Goal: Task Accomplishment & Management: Use online tool/utility

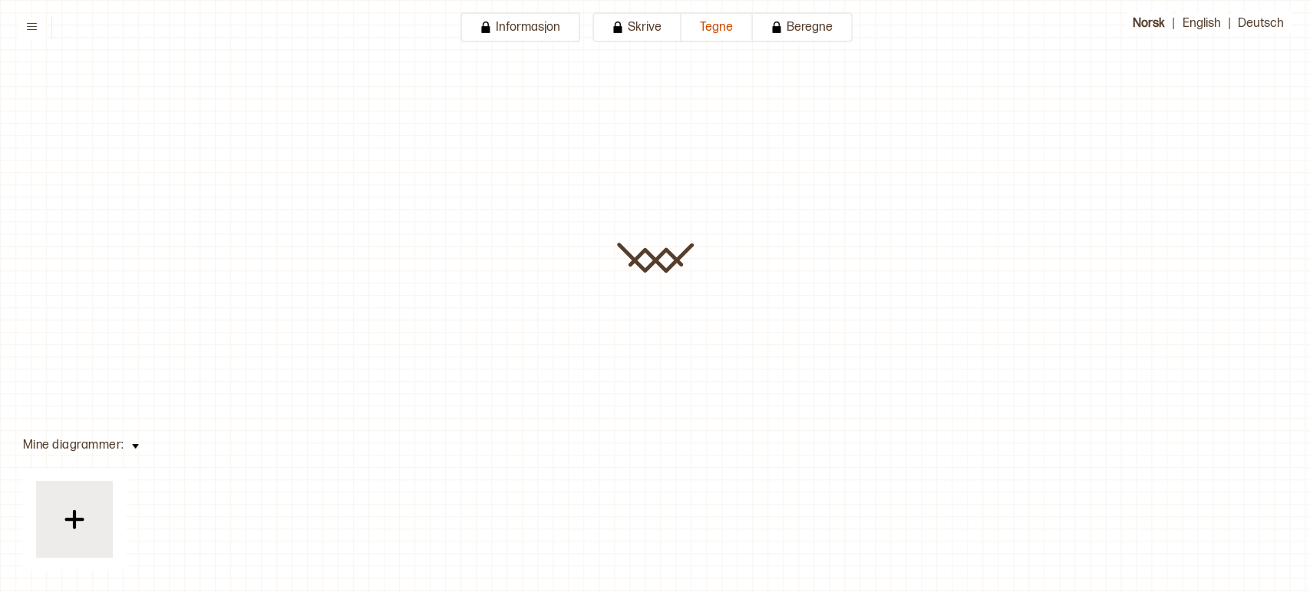
type input "********"
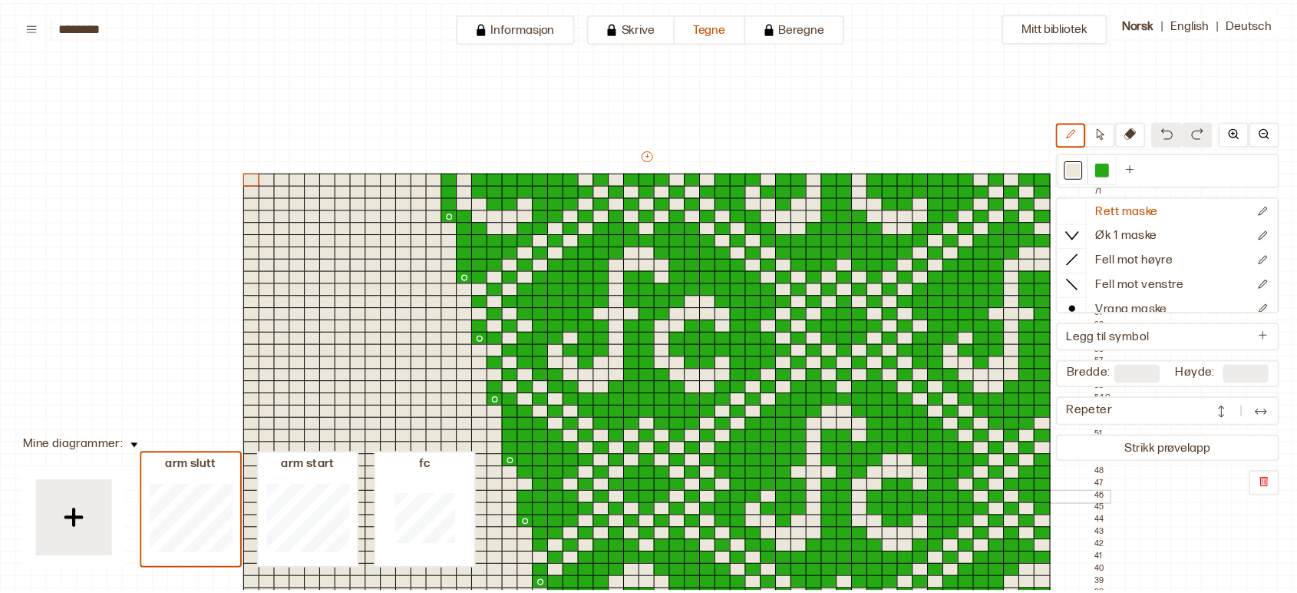
scroll to position [435, 342]
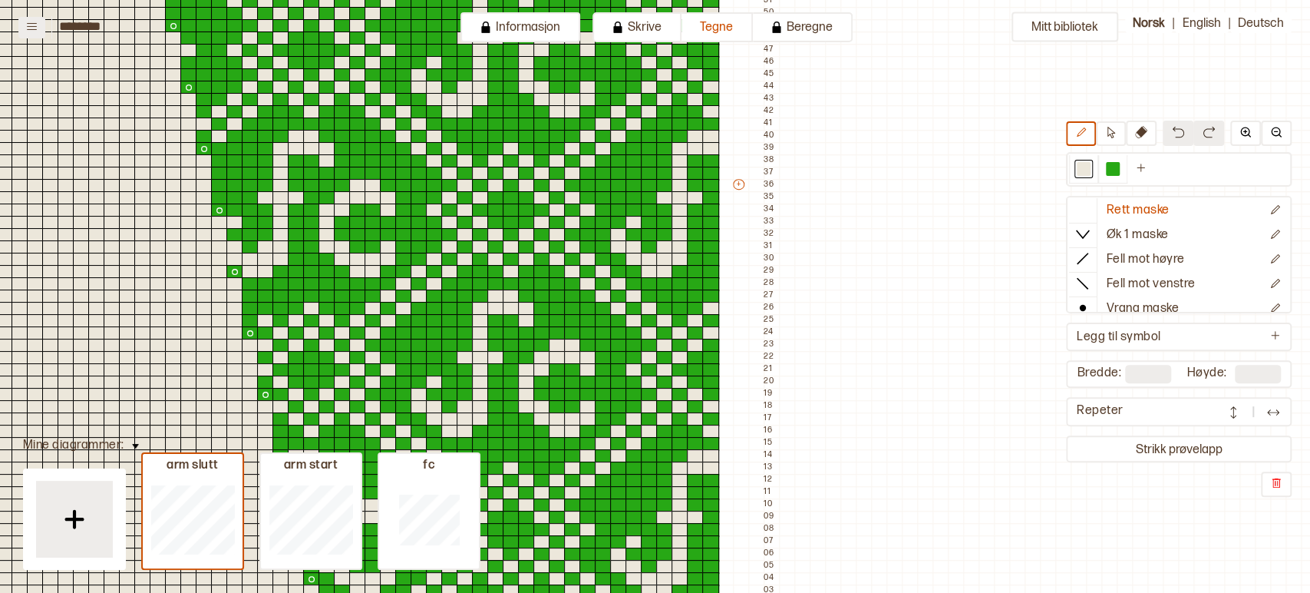
click at [34, 25] on icon at bounding box center [32, 27] width 12 height 12
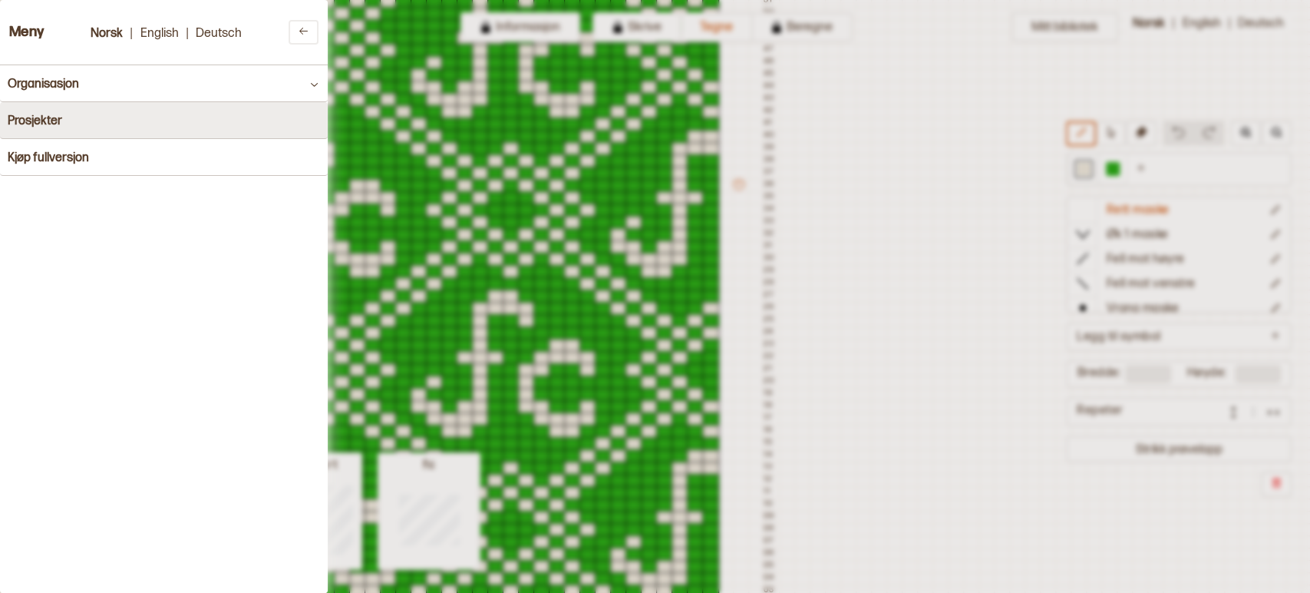
click at [64, 119] on button "Prosjekter" at bounding box center [164, 120] width 328 height 37
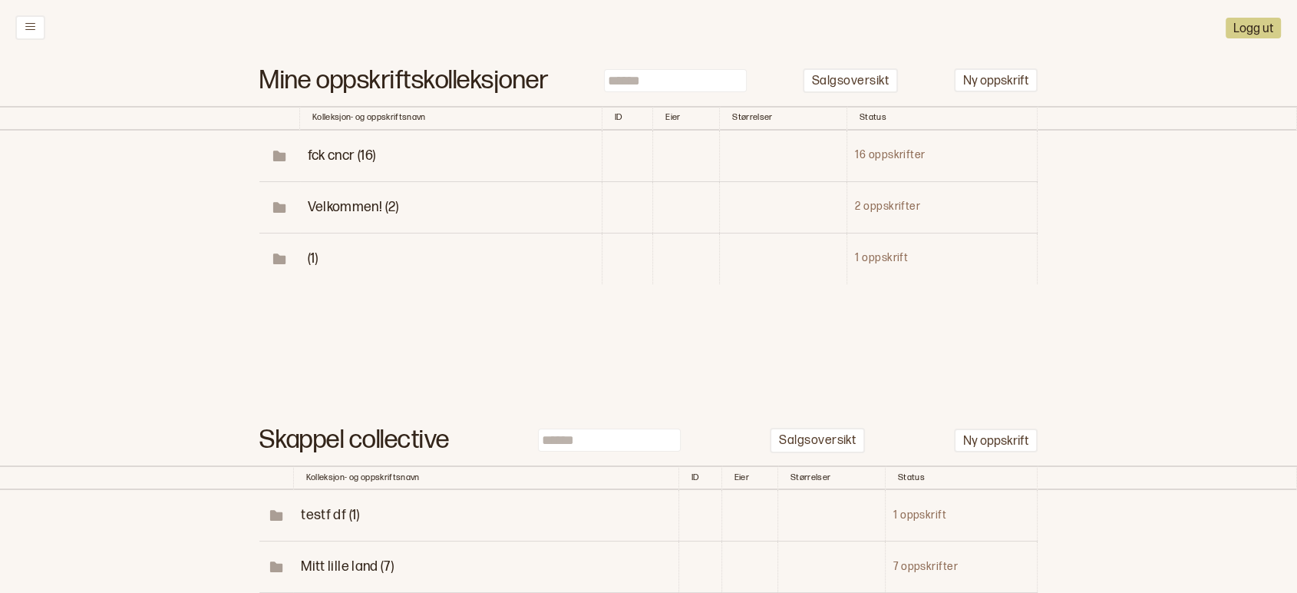
click at [344, 154] on span "fck cncr (16)" at bounding box center [342, 155] width 68 height 16
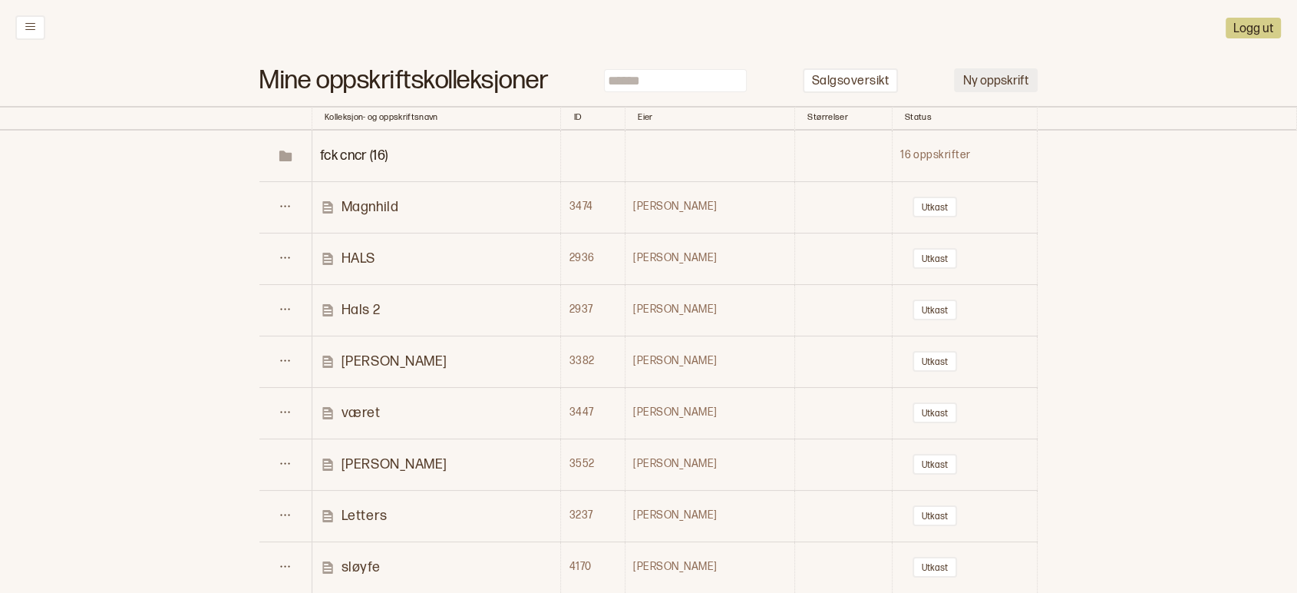
click at [1018, 78] on button "Ny oppskrift" at bounding box center [996, 80] width 84 height 24
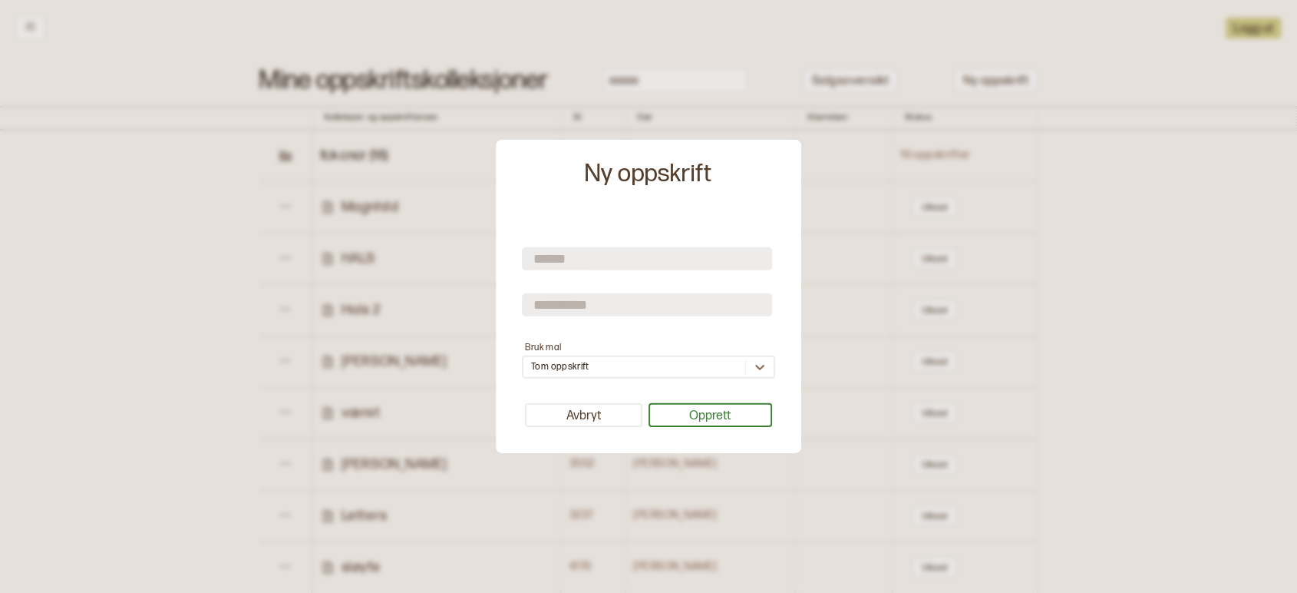
click at [577, 256] on input "text" at bounding box center [647, 257] width 250 height 23
type input "*********"
click at [616, 305] on input "text" at bounding box center [647, 303] width 250 height 23
type input "********"
click at [694, 416] on button "Opprett" at bounding box center [711, 415] width 124 height 24
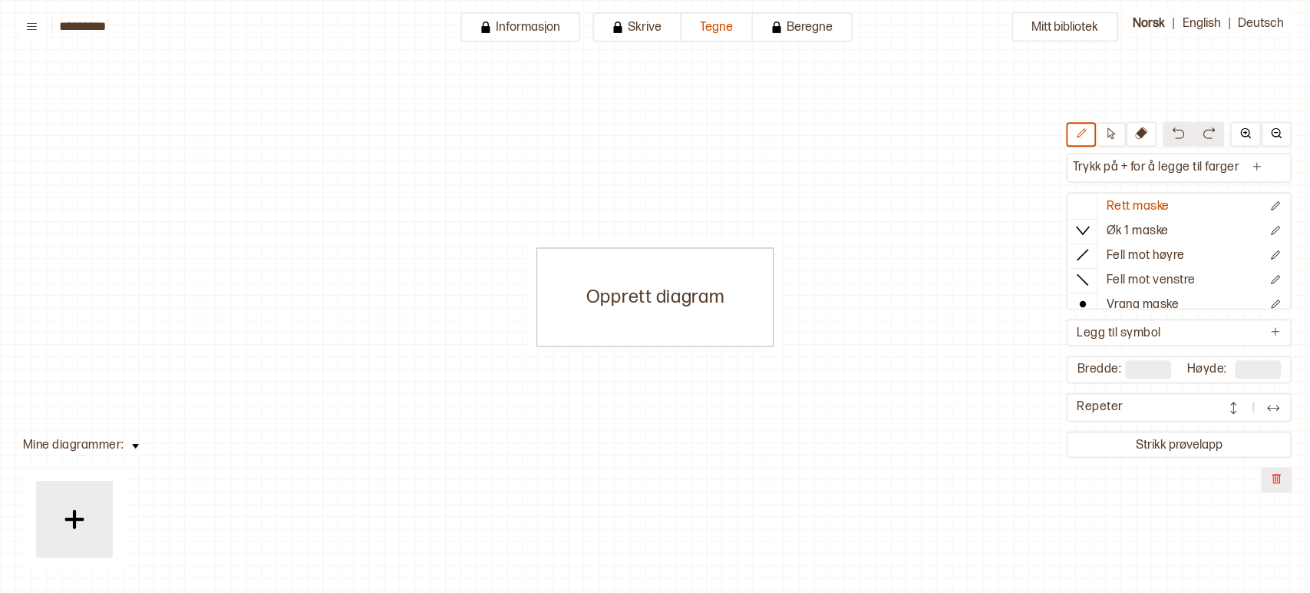
scroll to position [6, 6]
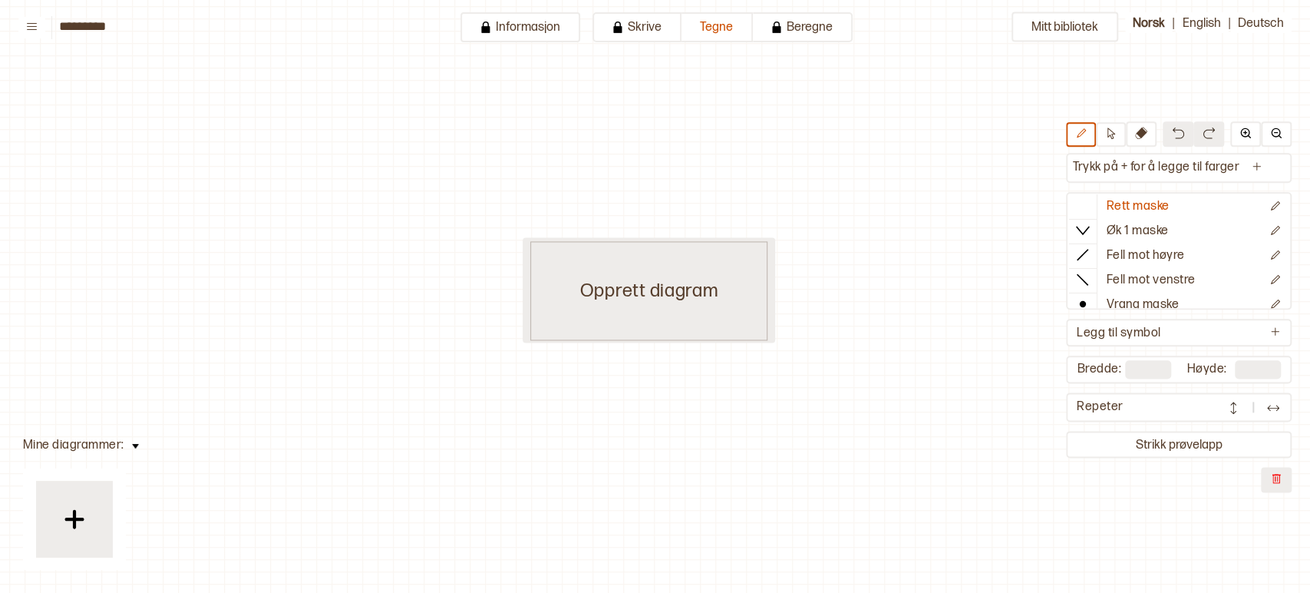
click at [611, 312] on div "Opprett diagram" at bounding box center [649, 290] width 238 height 99
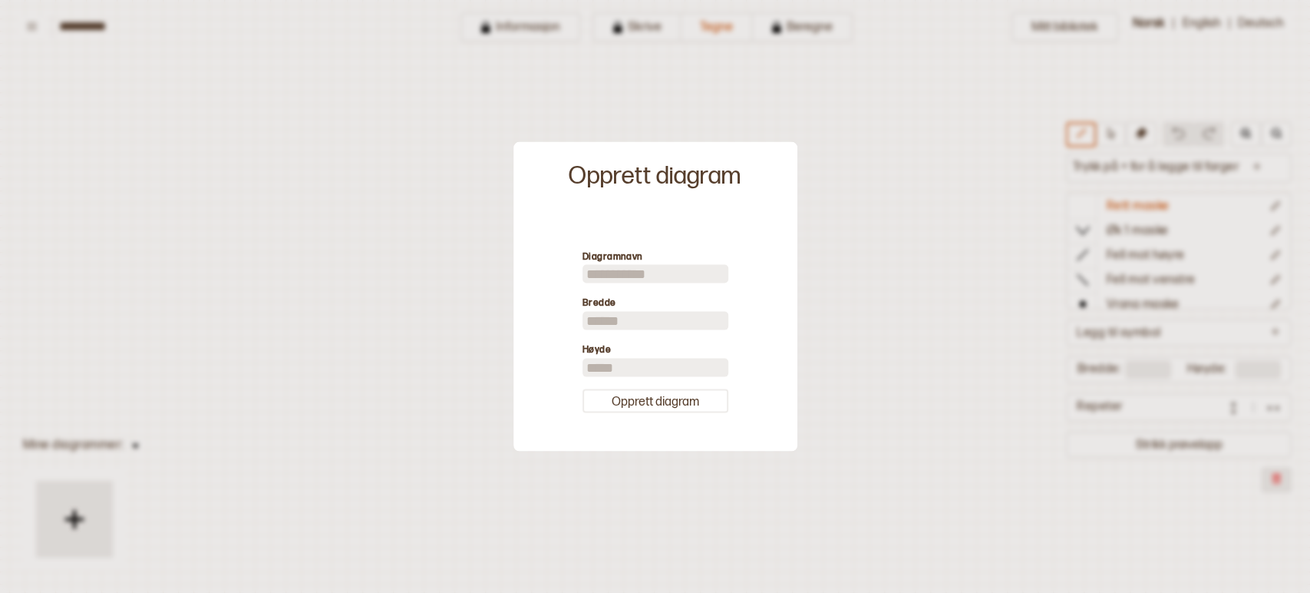
click at [606, 367] on input "**" at bounding box center [656, 367] width 146 height 18
type input "**"
click at [649, 401] on button "Opprett diagram" at bounding box center [656, 400] width 146 height 24
type input "**"
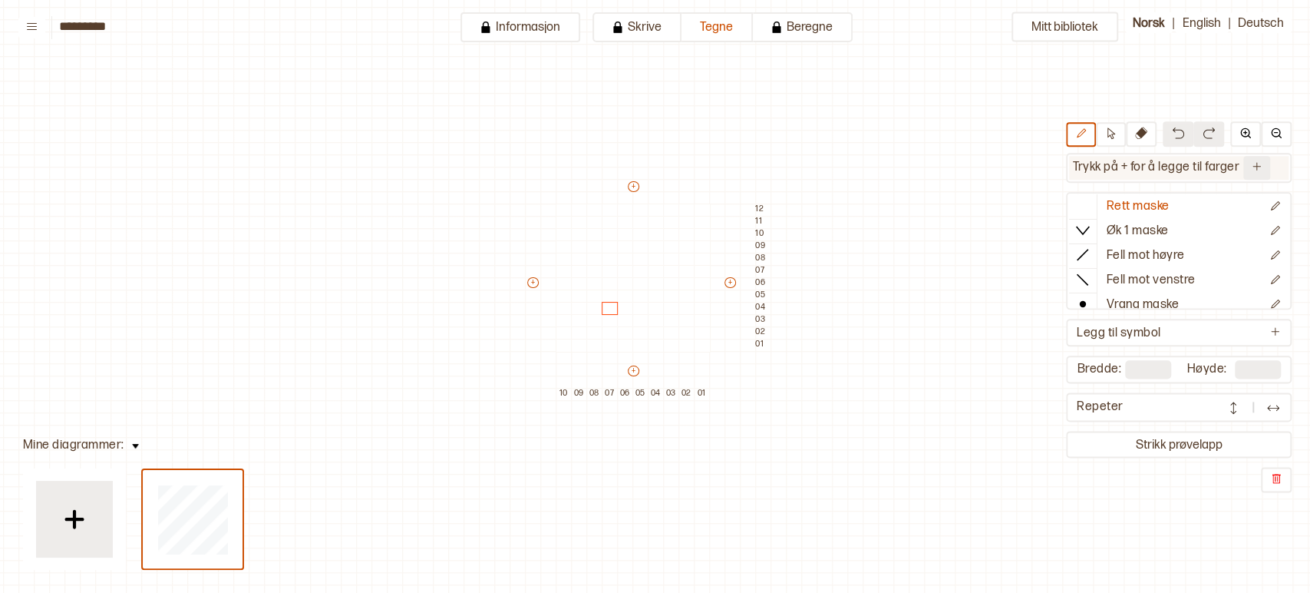
click at [1262, 163] on icon "Ny farge" at bounding box center [1257, 166] width 12 height 12
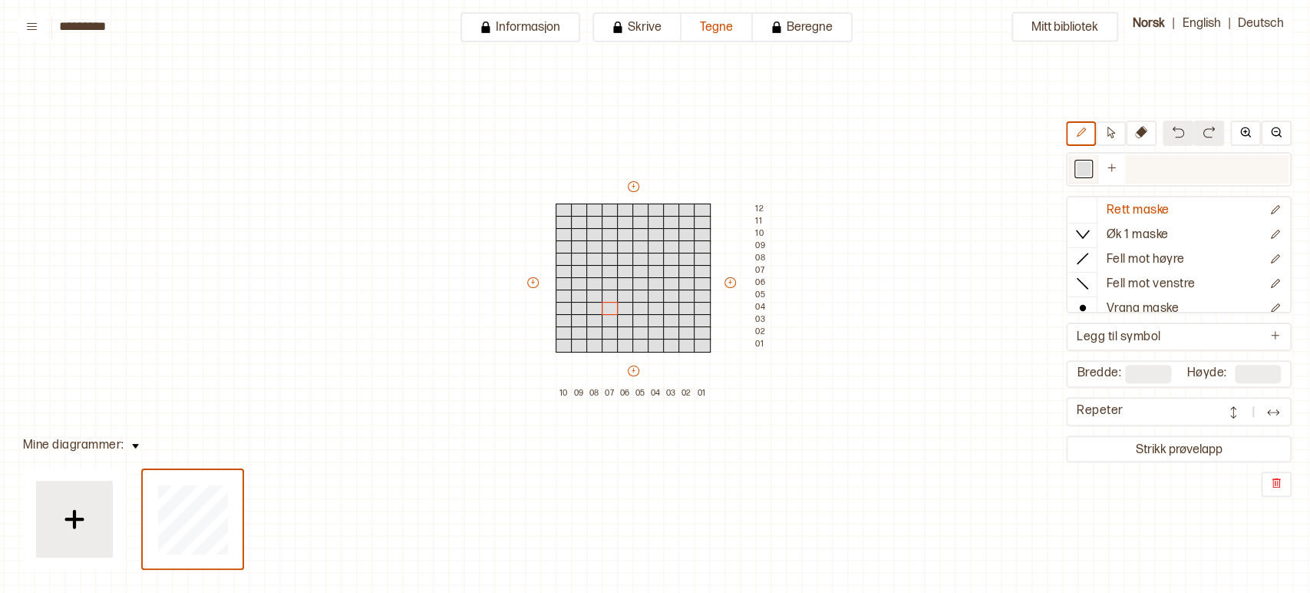
click at [1082, 165] on div at bounding box center [1084, 169] width 14 height 14
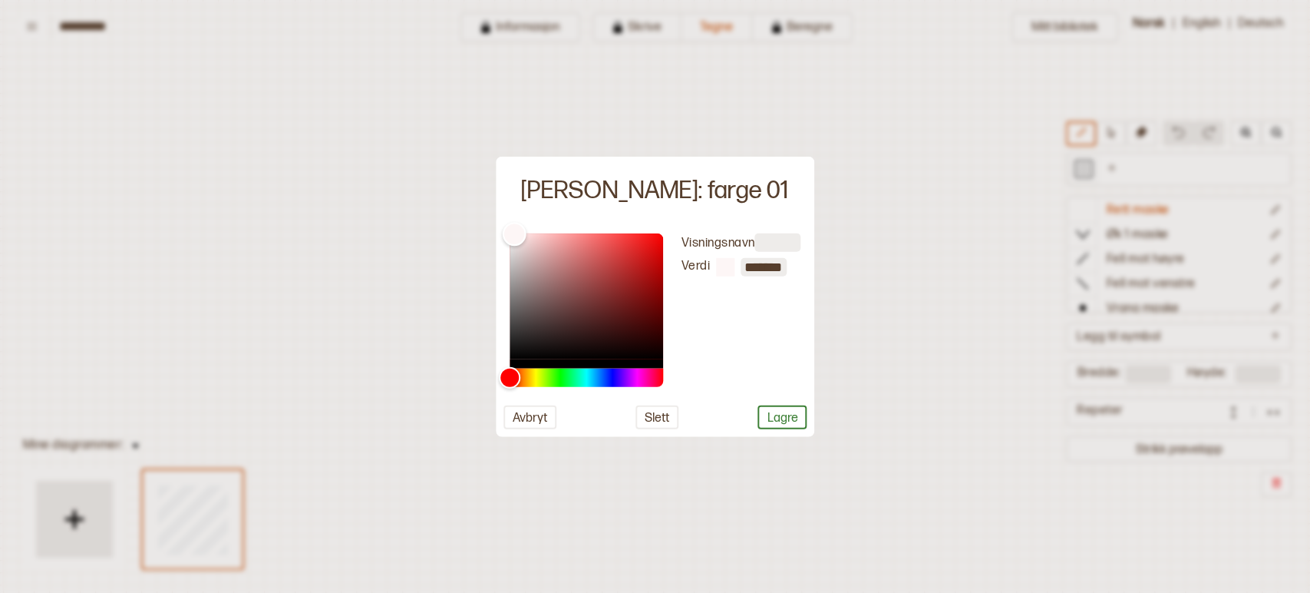
type input "*******"
drag, startPoint x: 513, startPoint y: 245, endPoint x: 513, endPoint y: 233, distance: 11.5
click at [513, 233] on div "Color" at bounding box center [514, 233] width 24 height 24
click at [784, 422] on button "Lagre" at bounding box center [782, 416] width 49 height 24
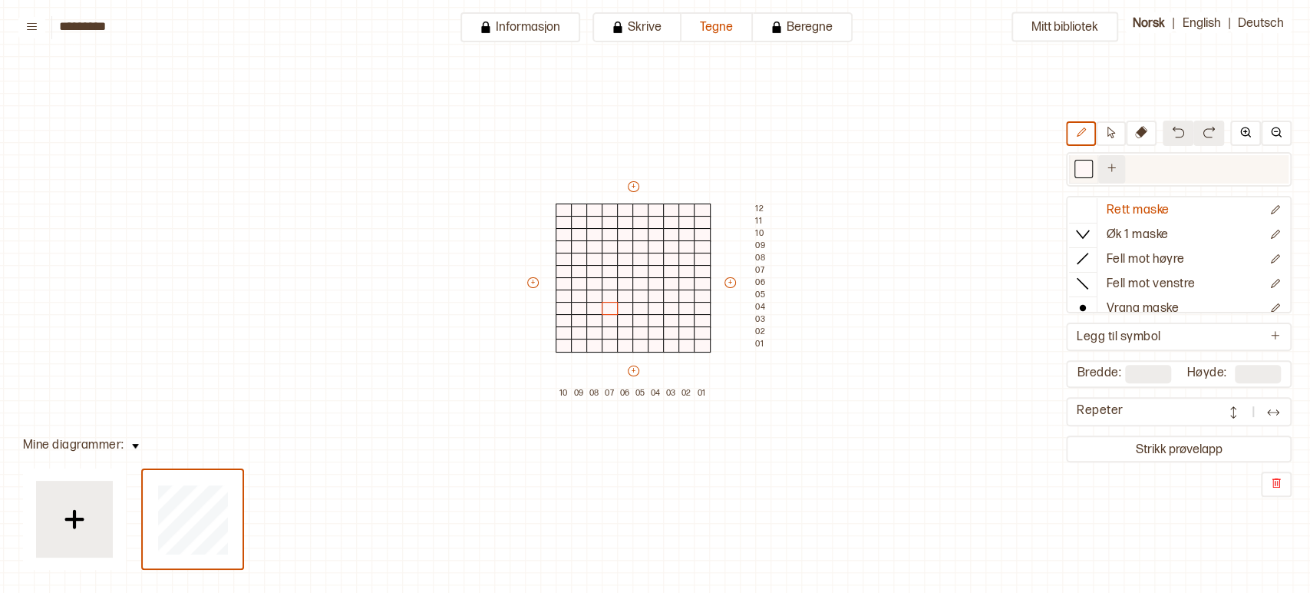
click at [1116, 165] on icon "Ny farge" at bounding box center [1112, 168] width 12 height 12
click at [1116, 165] on div at bounding box center [1113, 169] width 14 height 14
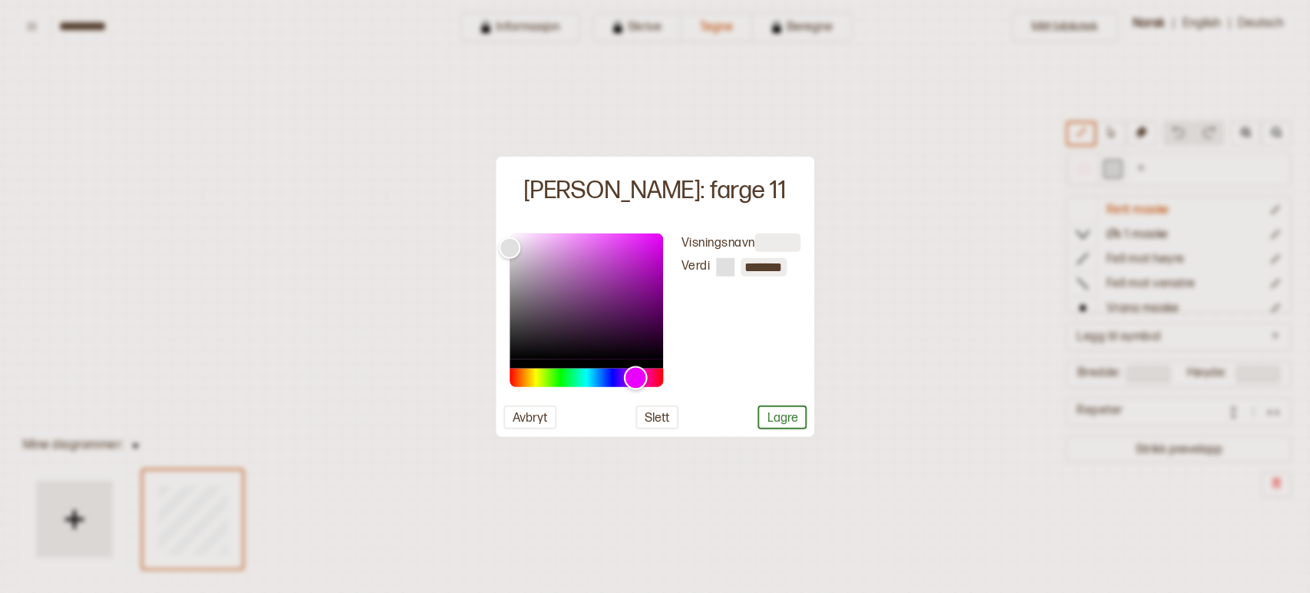
click at [635, 369] on div "Hue" at bounding box center [586, 377] width 153 height 18
click at [781, 414] on button "Lagre" at bounding box center [782, 416] width 49 height 24
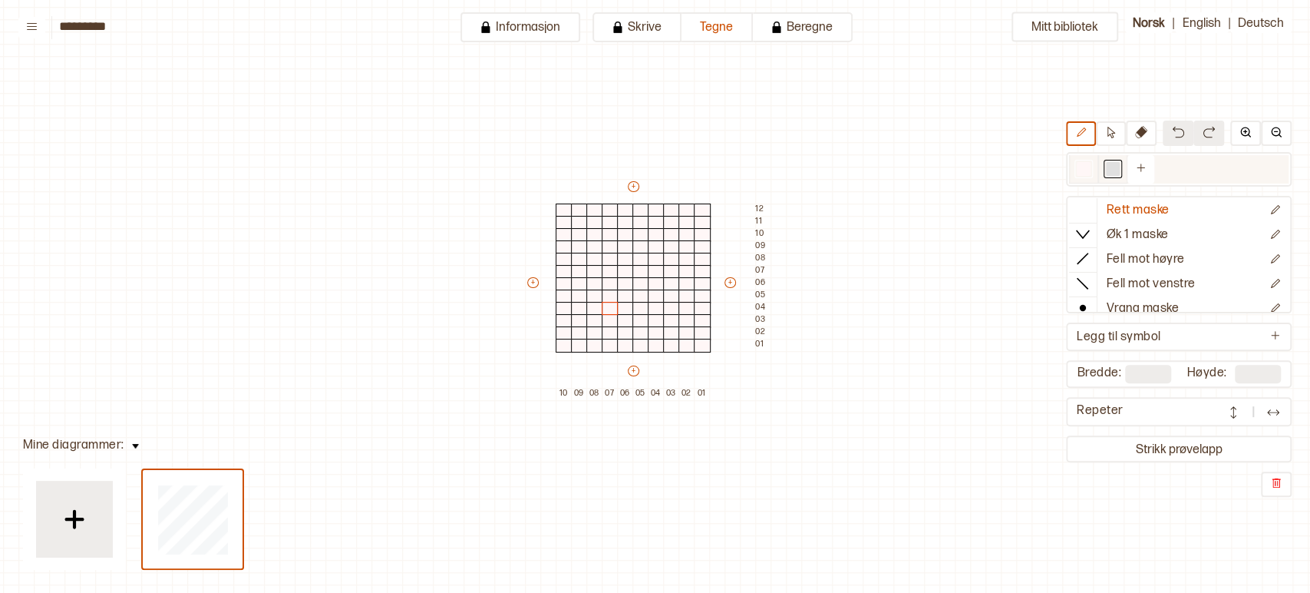
click at [1114, 175] on div at bounding box center [1113, 169] width 14 height 14
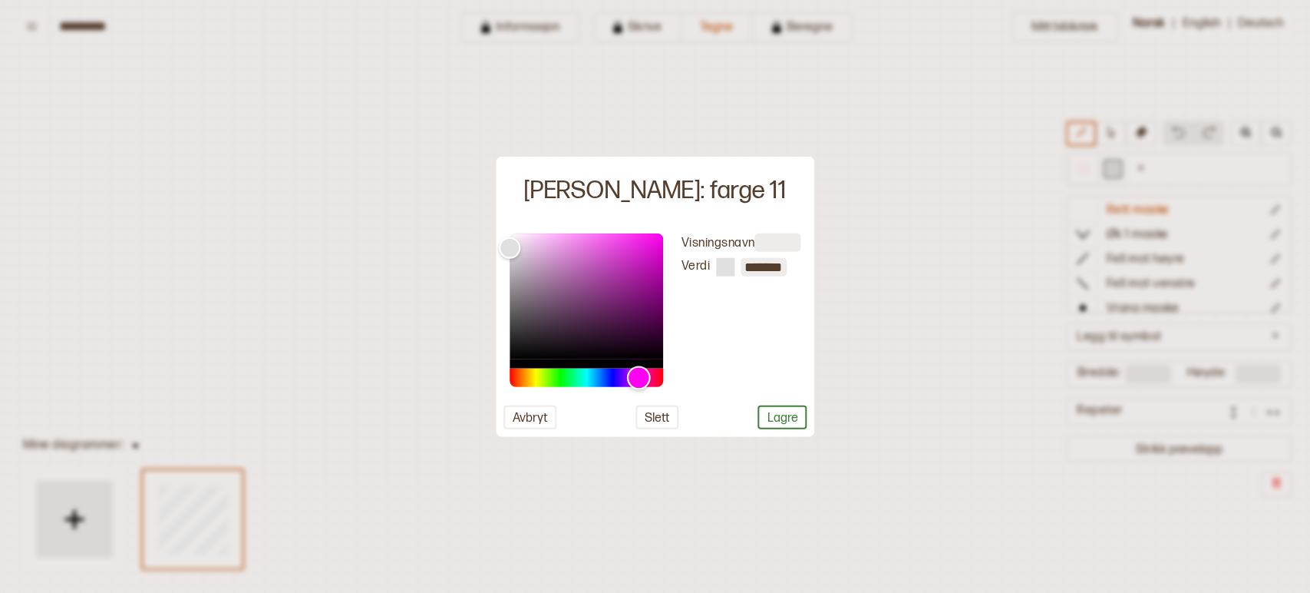
click at [638, 375] on div "Hue" at bounding box center [586, 377] width 153 height 18
type input "*******"
drag, startPoint x: 510, startPoint y: 247, endPoint x: 610, endPoint y: 248, distance: 100.5
click at [610, 248] on div "Color" at bounding box center [611, 248] width 24 height 24
click at [785, 421] on button "Lagre" at bounding box center [782, 416] width 49 height 24
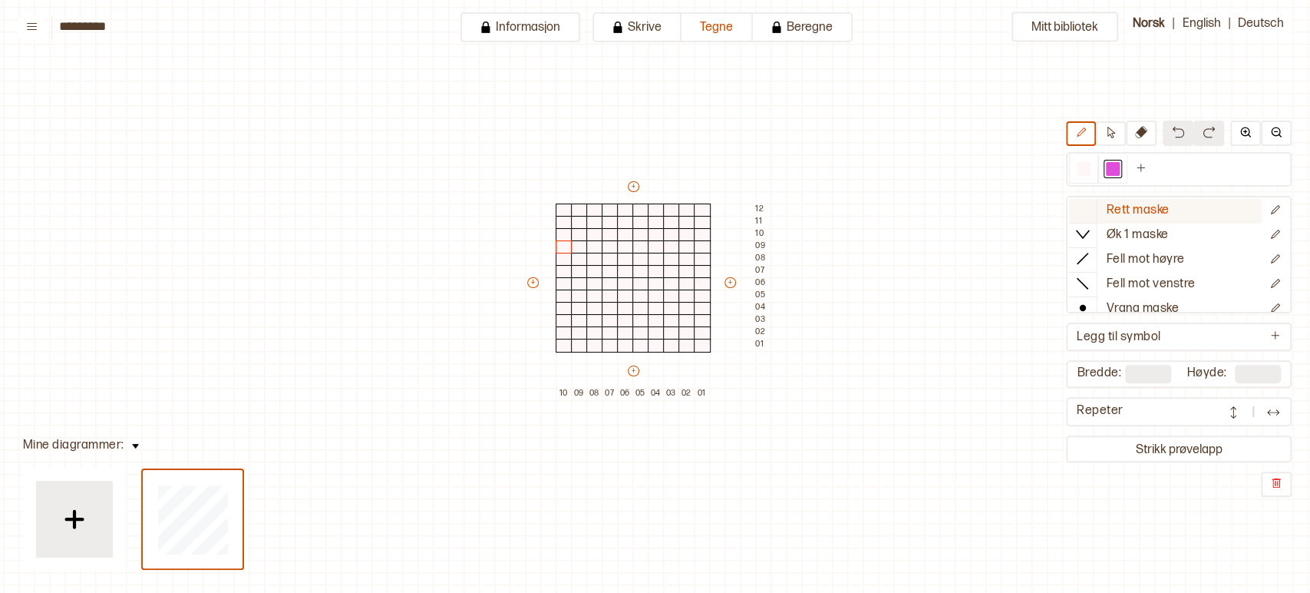
click at [1141, 210] on p "Rett maske" at bounding box center [1138, 211] width 63 height 16
click at [595, 332] on div at bounding box center [594, 333] width 17 height 14
click at [610, 342] on div at bounding box center [610, 345] width 17 height 14
click at [624, 332] on div at bounding box center [625, 333] width 17 height 14
click at [590, 324] on div at bounding box center [594, 321] width 17 height 14
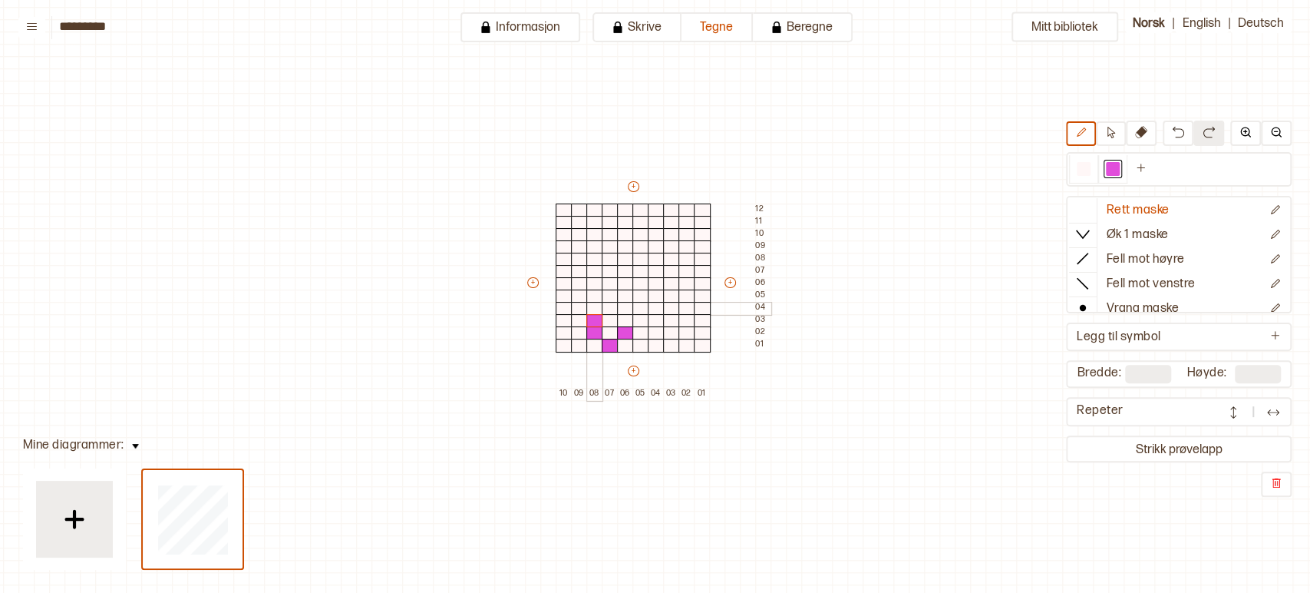
click at [589, 306] on div at bounding box center [594, 309] width 17 height 14
click at [611, 296] on div at bounding box center [610, 296] width 17 height 14
click at [630, 309] on div at bounding box center [625, 309] width 17 height 14
click at [1183, 130] on img at bounding box center [1178, 132] width 12 height 12
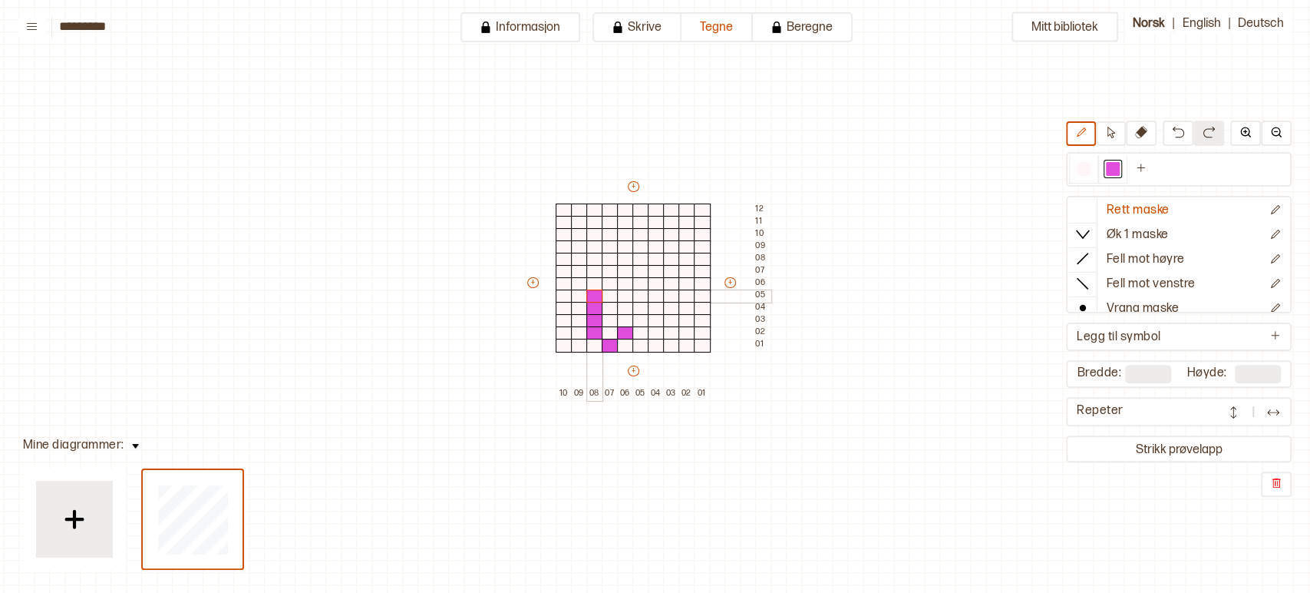
click at [593, 295] on div at bounding box center [594, 296] width 17 height 14
click at [611, 281] on div at bounding box center [610, 284] width 17 height 14
click at [629, 294] on div at bounding box center [625, 296] width 17 height 14
drag, startPoint x: 652, startPoint y: 346, endPoint x: 653, endPoint y: 287, distance: 59.1
click at [653, 287] on div "+ + + + 10 09 08 07 06 05 04 03 02 01 12 11 10 09 08 07 06 05 04 03 02 01" at bounding box center [648, 289] width 246 height 221
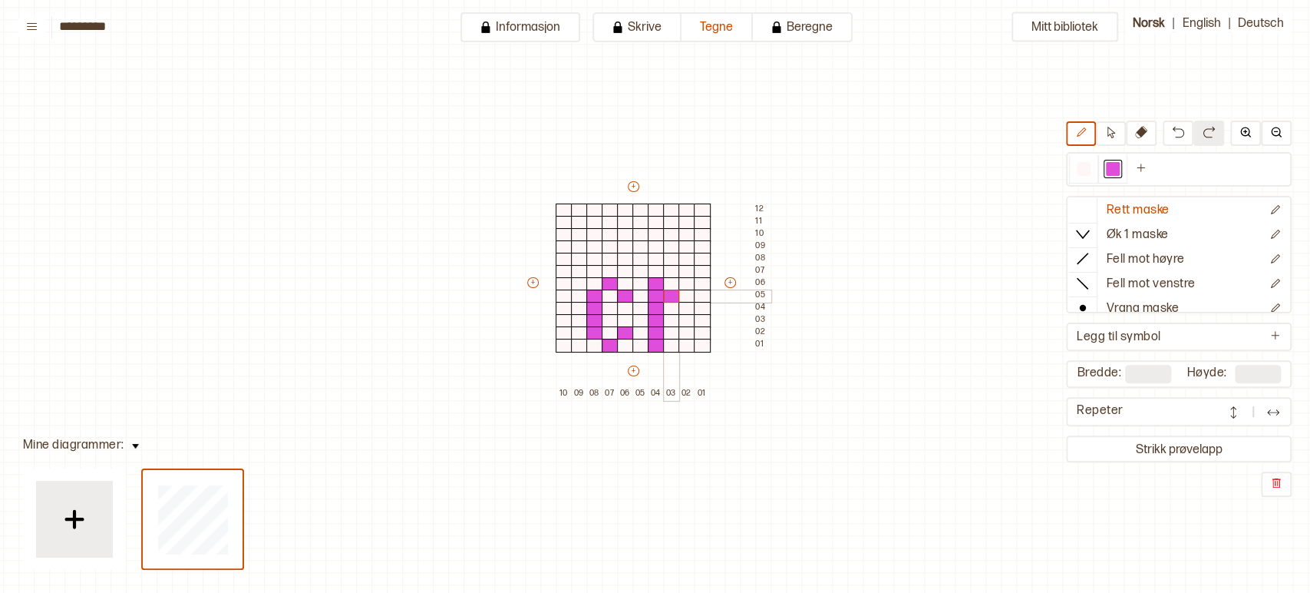
click at [670, 294] on div at bounding box center [671, 296] width 17 height 14
click at [685, 282] on div at bounding box center [686, 284] width 17 height 14
drag, startPoint x: 705, startPoint y: 298, endPoint x: 704, endPoint y: 342, distance: 44.5
click at [704, 342] on div "+ + + + 10 09 08 07 06 05 04 03 02 01 12 11 10 09 08 07 06 05 04 03 02 01" at bounding box center [648, 289] width 246 height 221
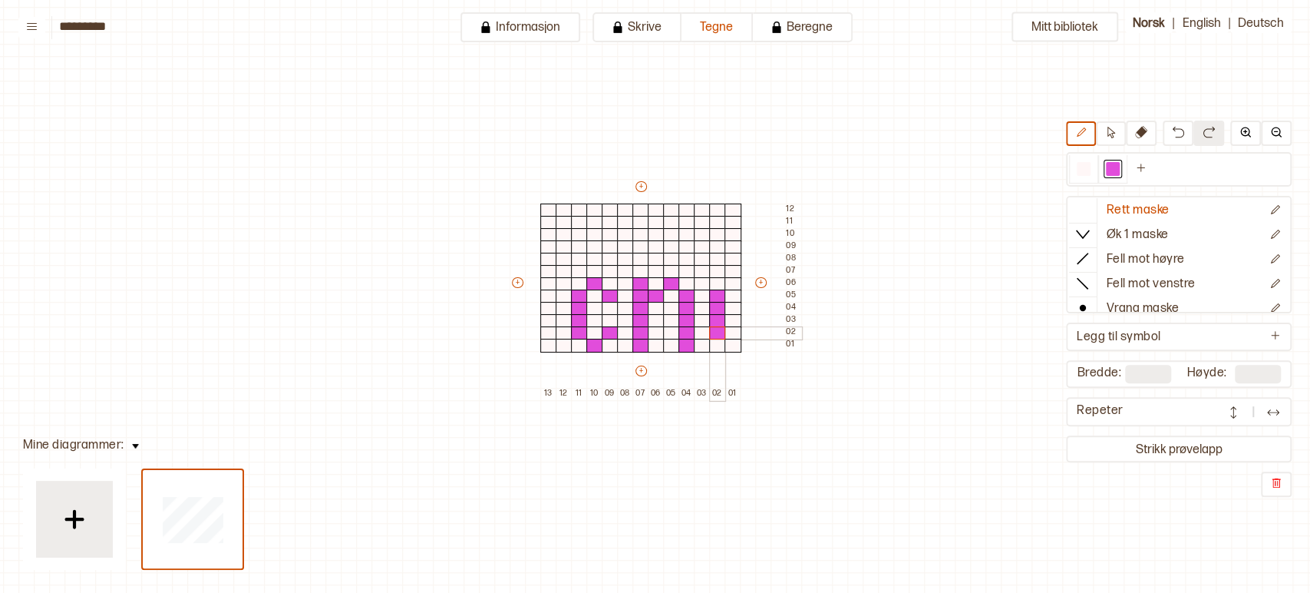
drag, startPoint x: 716, startPoint y: 294, endPoint x: 718, endPoint y: 335, distance: 40.7
click at [718, 335] on div "+ + + + 13 12 11 10 09 08 07 06 05 04 03 02 01 12 11 10 09 08 07 06 05 04 03 02…" at bounding box center [656, 289] width 292 height 221
click at [736, 342] on div at bounding box center [733, 345] width 17 height 14
click at [735, 278] on div at bounding box center [733, 284] width 17 height 14
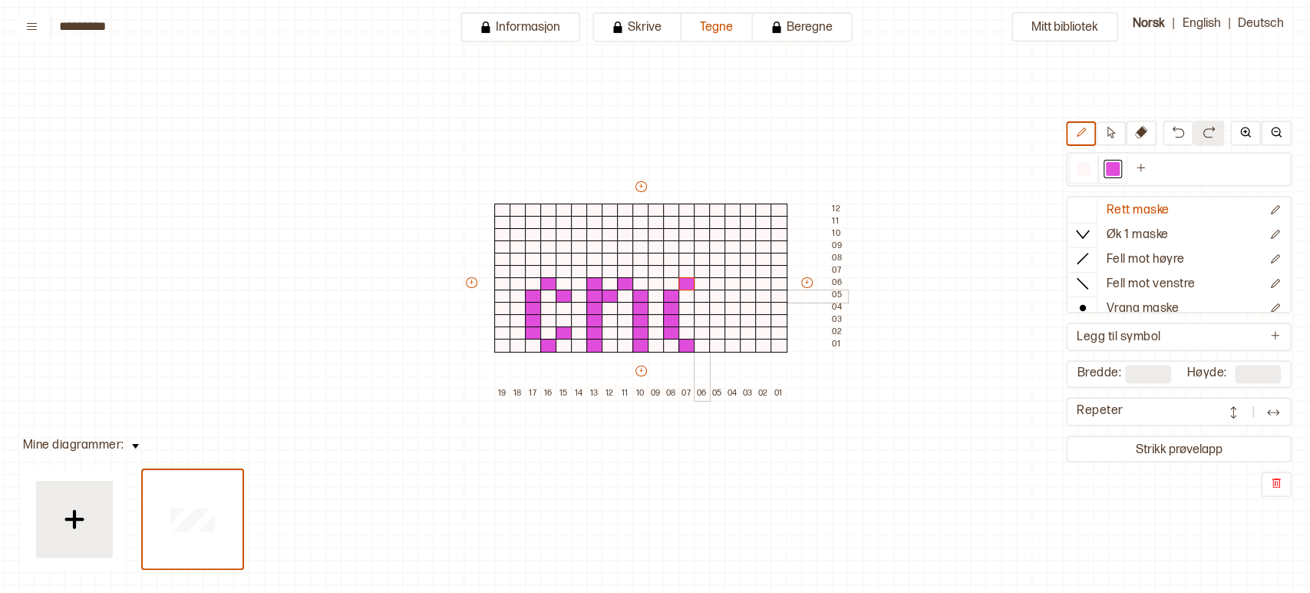
click at [701, 295] on div at bounding box center [702, 296] width 17 height 14
click at [701, 332] on div at bounding box center [702, 333] width 17 height 14
drag, startPoint x: 731, startPoint y: 281, endPoint x: 736, endPoint y: 358, distance: 77.7
click at [736, 358] on div "+ + + + 19 18 17 16 15 14 13 12 11 10 09 08 07 06 05 04 03 02 01 12 11 10 09 08…" at bounding box center [656, 289] width 384 height 221
click at [743, 295] on div at bounding box center [748, 296] width 17 height 14
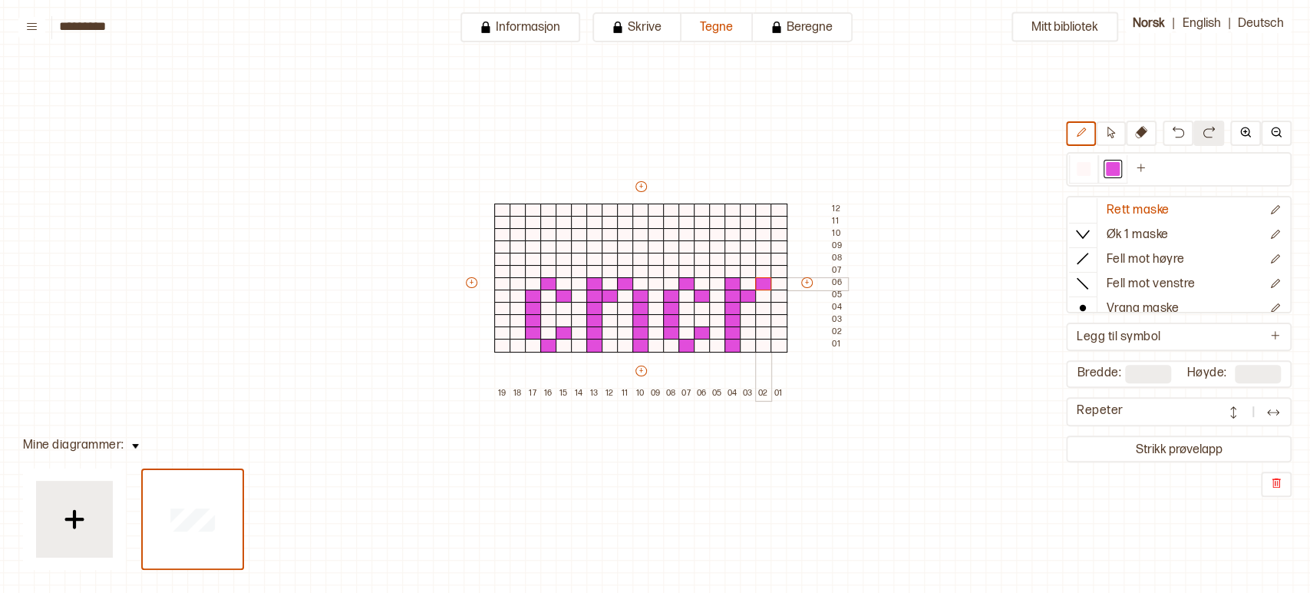
click at [761, 281] on div at bounding box center [763, 284] width 17 height 14
click at [774, 295] on div at bounding box center [779, 296] width 17 height 14
click at [672, 284] on div at bounding box center [671, 284] width 17 height 14
click at [670, 341] on div at bounding box center [671, 345] width 17 height 14
click at [1178, 131] on img at bounding box center [1178, 132] width 12 height 12
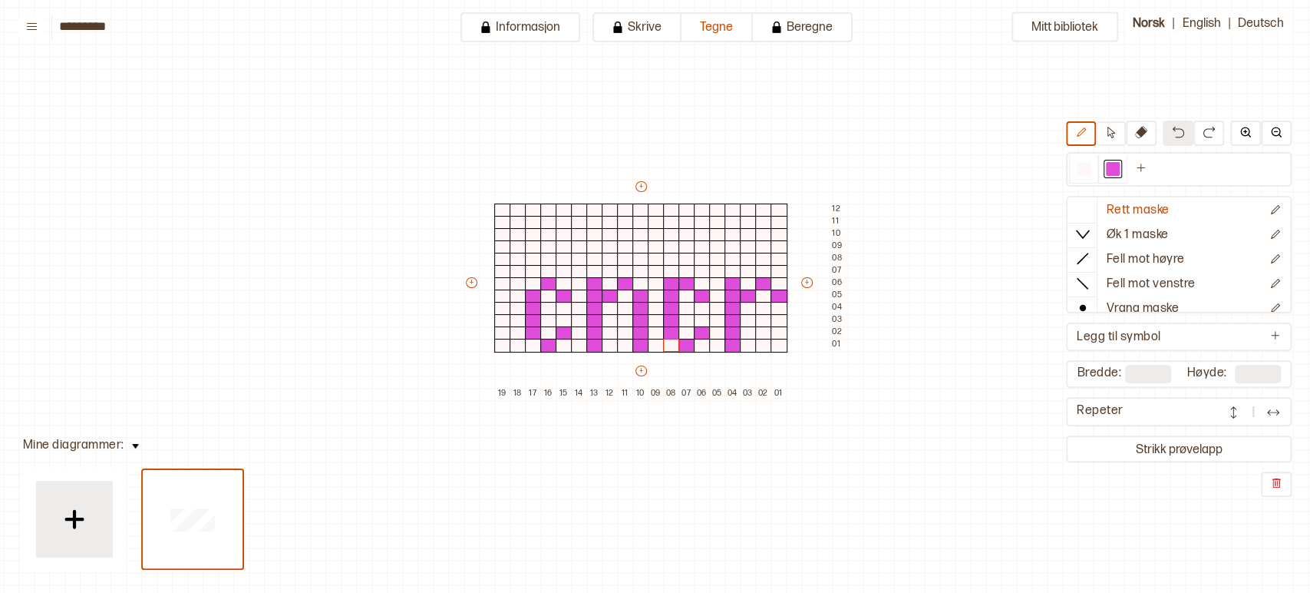
click at [1178, 131] on img at bounding box center [1178, 132] width 12 height 12
click at [804, 281] on button "+" at bounding box center [807, 282] width 12 height 11
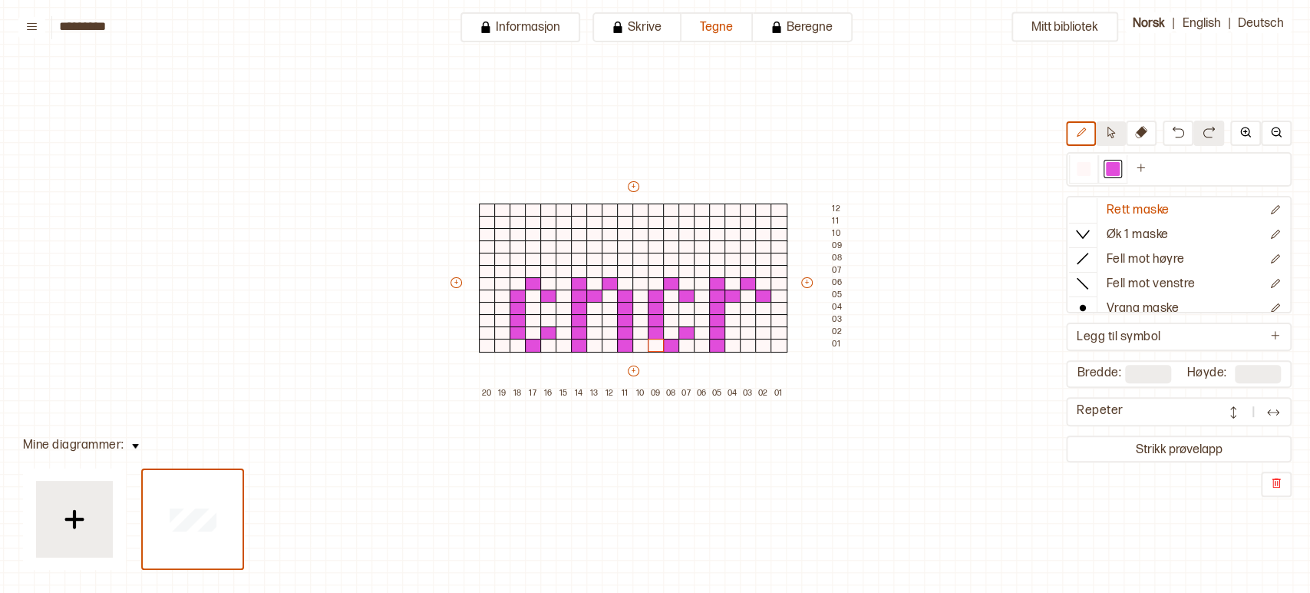
click at [1115, 128] on icon at bounding box center [1111, 133] width 12 height 12
drag, startPoint x: 668, startPoint y: 283, endPoint x: 767, endPoint y: 345, distance: 116.5
click at [767, 345] on div "+ + + + 20 19 18 17 16 15 14 13 12 11 10 09 08 07 06 05 04 03 02 01 12 11 10 09…" at bounding box center [647, 289] width 399 height 221
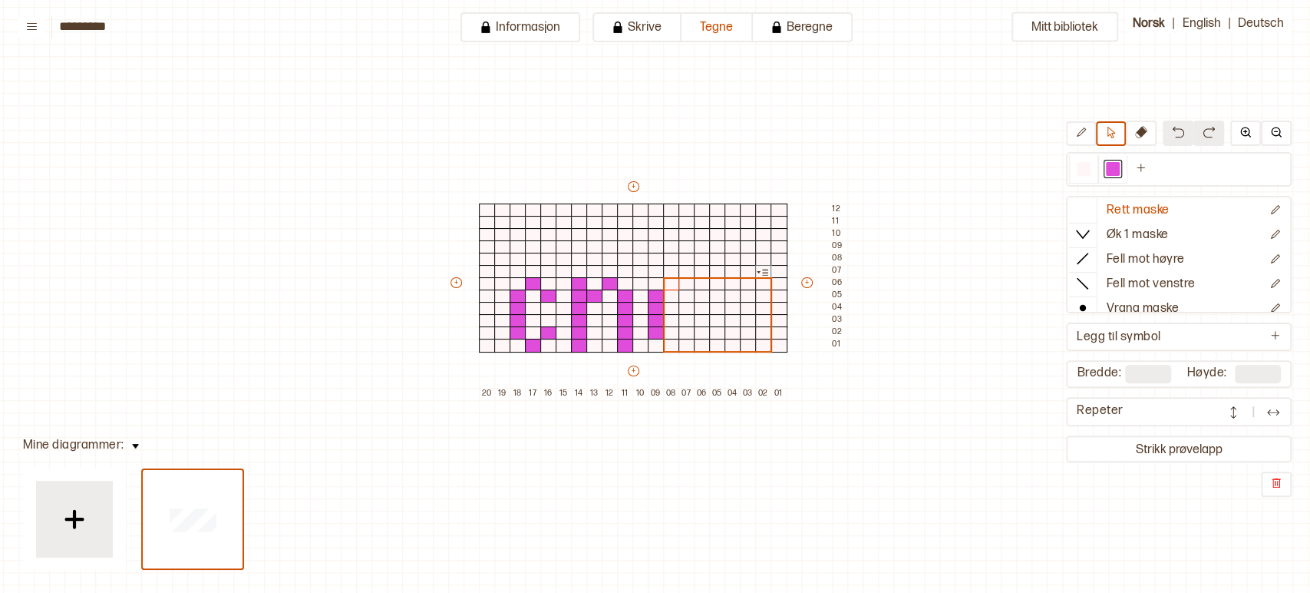
click at [1177, 131] on img at bounding box center [1178, 132] width 12 height 12
drag, startPoint x: 669, startPoint y: 279, endPoint x: 766, endPoint y: 348, distance: 119.3
click at [766, 348] on div "+ + + + 20 19 18 17 16 15 14 13 12 11 10 09 08 07 06 05 04 03 02 01 12 11 10 09…" at bounding box center [647, 289] width 399 height 221
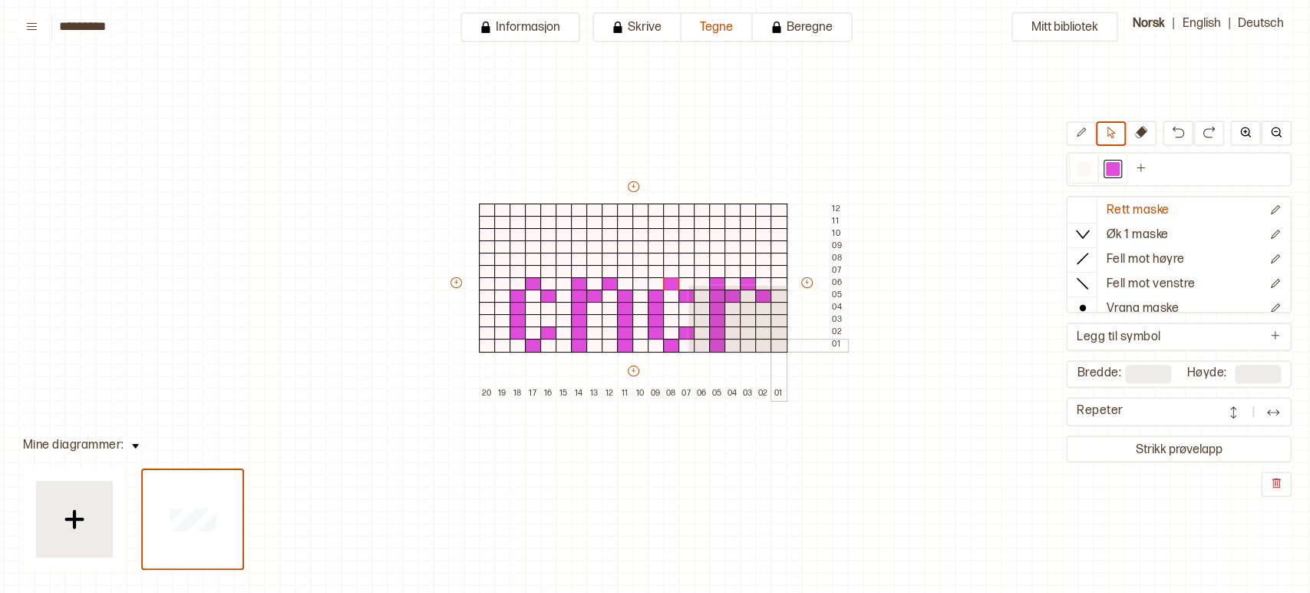
drag, startPoint x: 687, startPoint y: 284, endPoint x: 784, endPoint y: 350, distance: 117.7
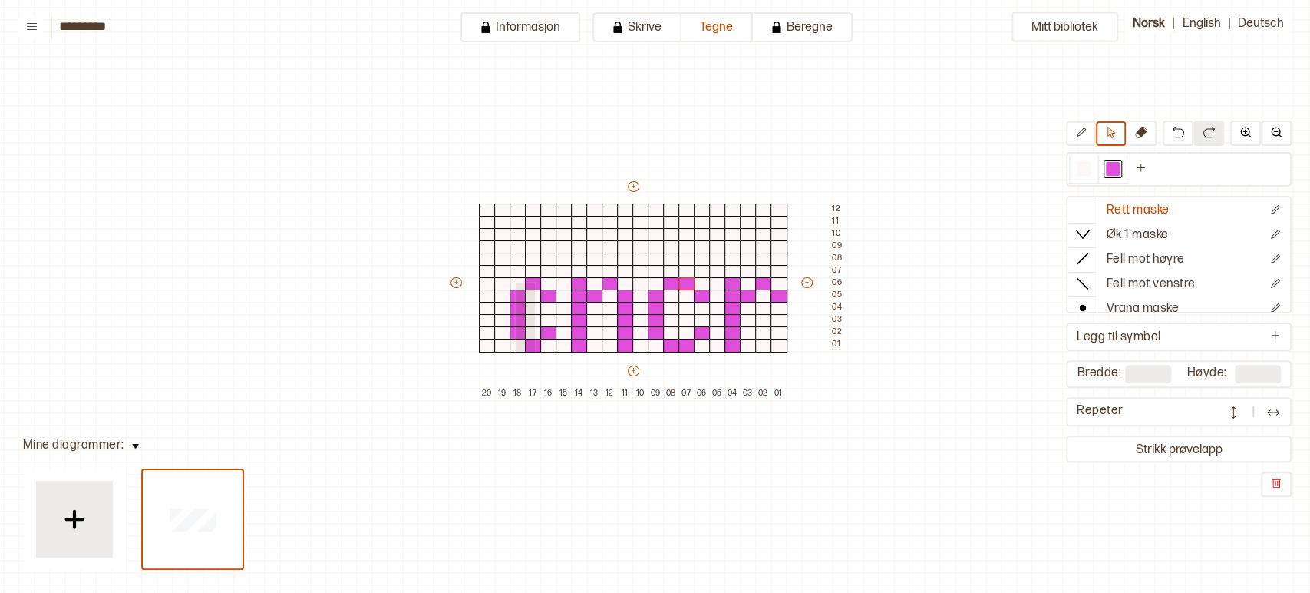
drag, startPoint x: 514, startPoint y: 282, endPoint x: 533, endPoint y: 352, distance: 72.4
click at [533, 352] on div "+ + + + 20 19 18 17 16 15 14 13 12 11 10 09 08 07 06 05 04 03 02 01 12 11 10 09…" at bounding box center [647, 289] width 399 height 221
drag, startPoint x: 498, startPoint y: 285, endPoint x: 521, endPoint y: 351, distance: 69.9
click at [521, 351] on div "+ + + + 20 19 18 17 16 15 14 13 12 11 10 09 08 07 06 05 04 03 02 01 12 11 10 09…" at bounding box center [647, 289] width 399 height 221
click at [867, 376] on div "Mitt bibliotek Rett maske Øk 1 maske Fell mot høyre Fell mot venstre Vrang mask…" at bounding box center [1298, 538] width 2620 height 1185
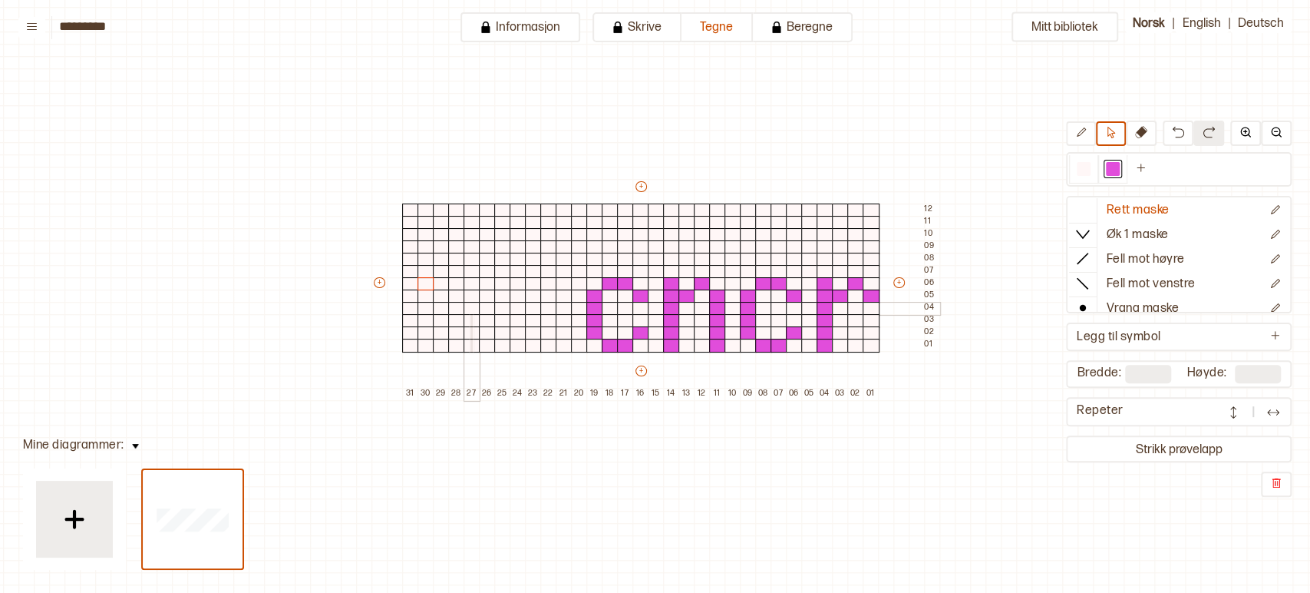
drag, startPoint x: 471, startPoint y: 351, endPoint x: 469, endPoint y: 304, distance: 46.9
click at [469, 304] on div "+ + + + 31 30 29 28 27 26 25 24 23 22 21 20 19 18 17 16 15 14 13 12 11 10 09 08…" at bounding box center [655, 289] width 568 height 221
click at [1087, 135] on icon at bounding box center [1081, 133] width 12 height 12
drag, startPoint x: 468, startPoint y: 345, endPoint x: 463, endPoint y: 249, distance: 95.3
click at [463, 249] on div "+ + + + 31 30 29 28 27 26 25 24 23 22 21 20 19 18 17 16 15 14 13 12 11 10 09 08…" at bounding box center [655, 289] width 568 height 221
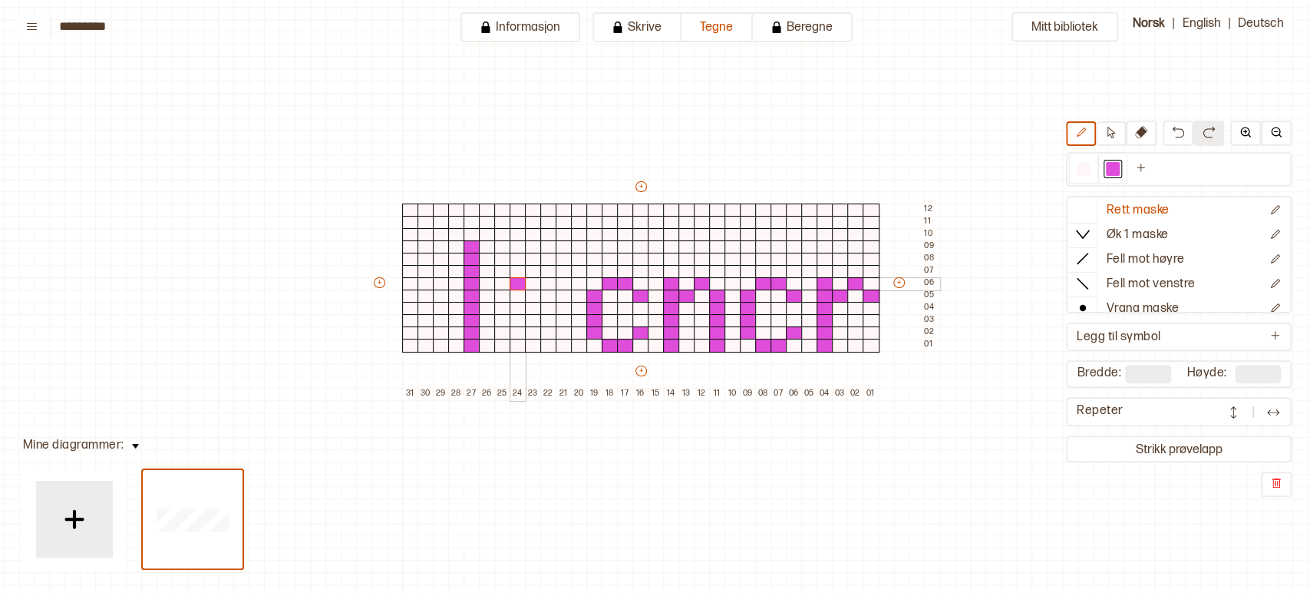
click at [516, 287] on div at bounding box center [518, 284] width 17 height 14
click at [520, 350] on div at bounding box center [518, 345] width 17 height 14
click at [500, 330] on div at bounding box center [502, 333] width 17 height 14
click at [487, 321] on div at bounding box center [487, 321] width 17 height 14
click at [485, 306] on div at bounding box center [487, 309] width 17 height 14
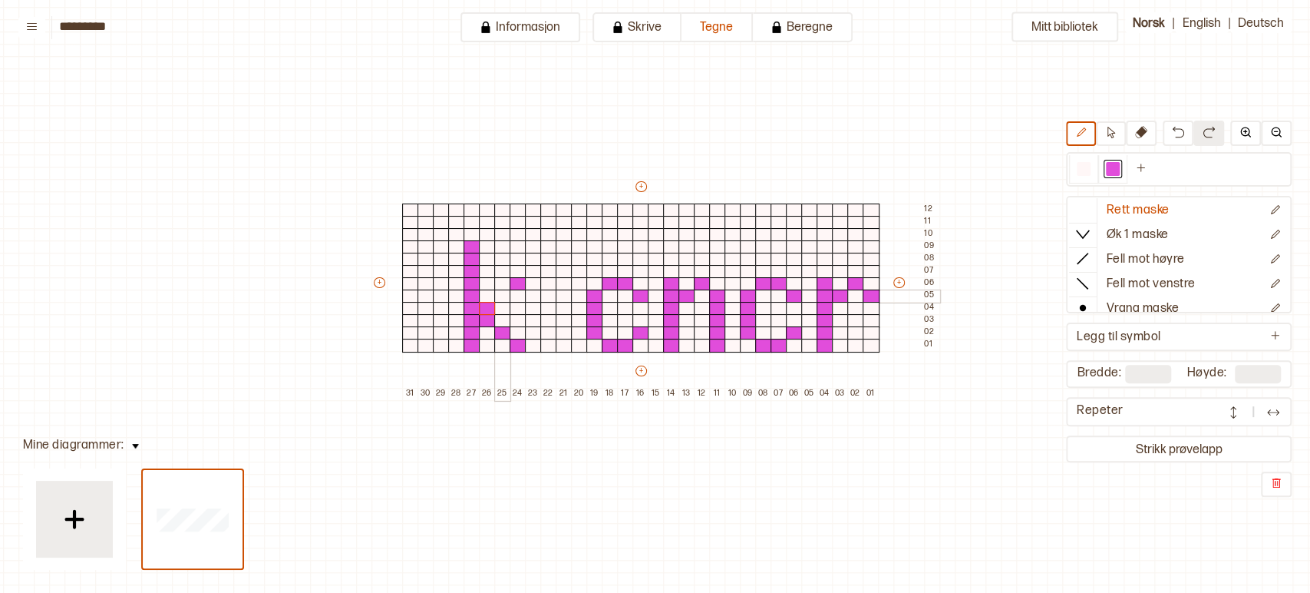
click at [498, 295] on div at bounding box center [502, 296] width 17 height 14
click at [440, 294] on div at bounding box center [441, 296] width 17 height 14
click at [425, 282] on div at bounding box center [426, 284] width 17 height 14
click at [408, 282] on div at bounding box center [410, 284] width 17 height 14
click at [438, 335] on div at bounding box center [441, 333] width 17 height 14
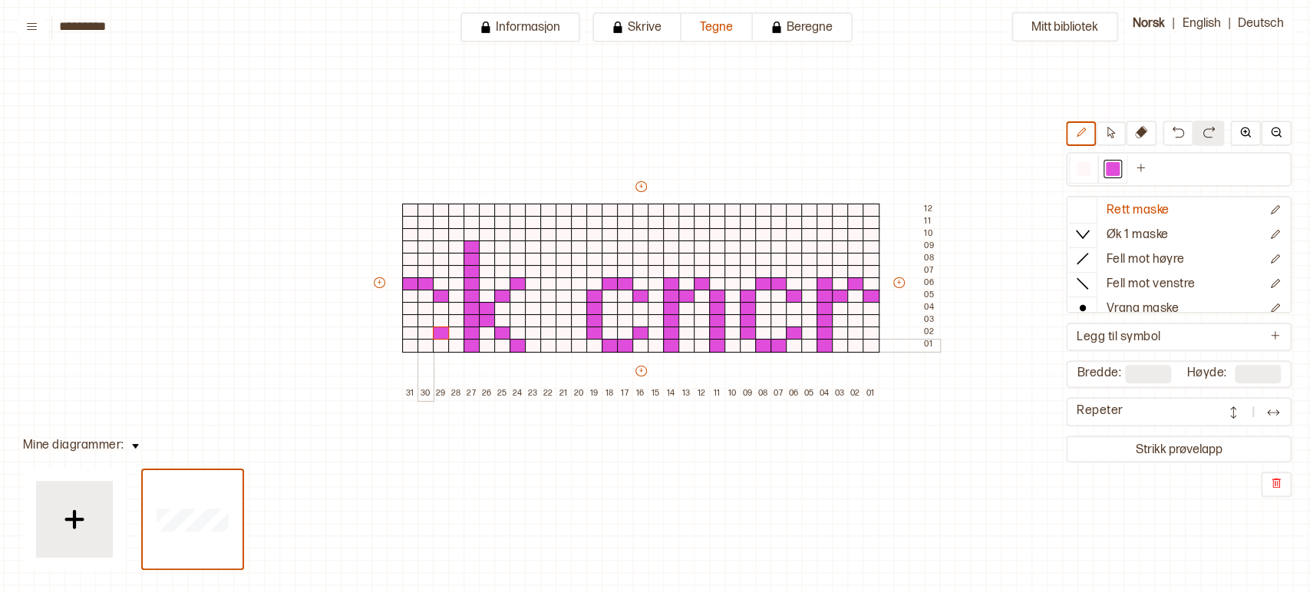
click at [421, 348] on div at bounding box center [426, 345] width 17 height 14
click at [409, 348] on div at bounding box center [410, 345] width 17 height 14
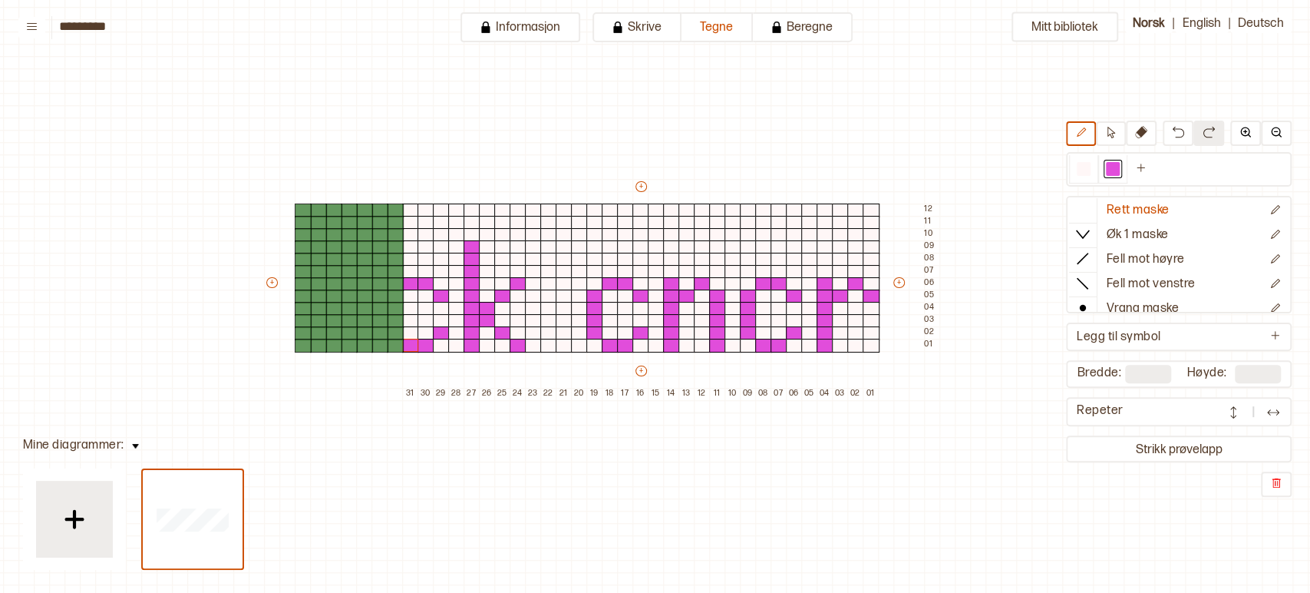
type input "**"
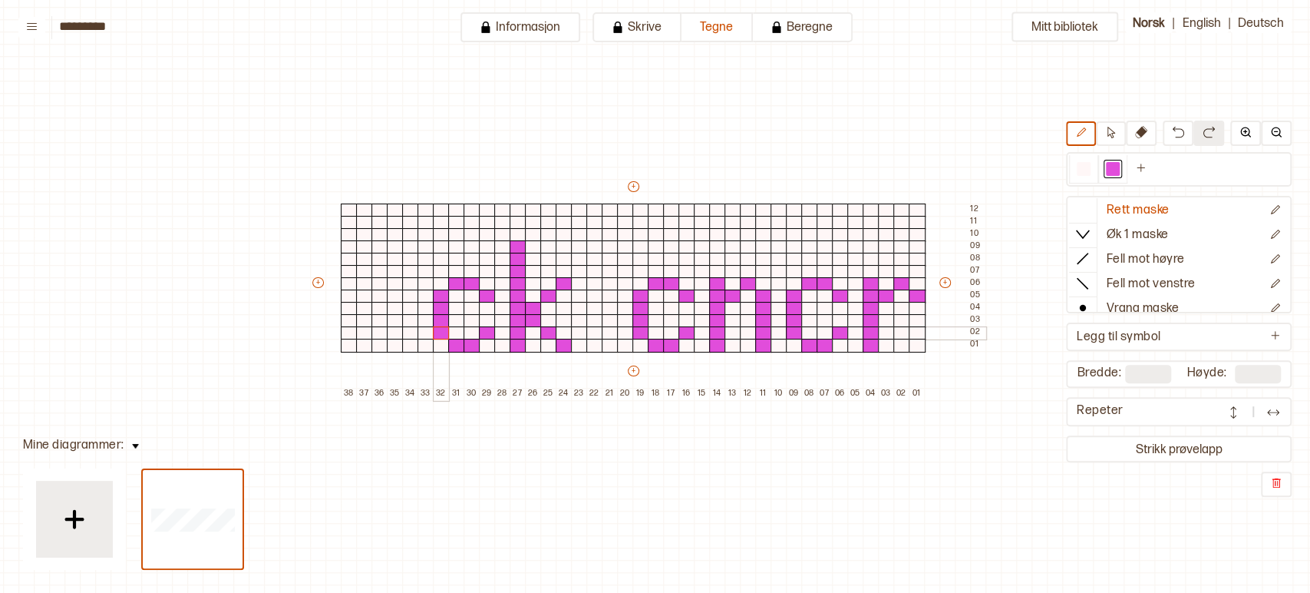
drag, startPoint x: 440, startPoint y: 299, endPoint x: 441, endPoint y: 328, distance: 28.4
click at [441, 328] on div "+ + + + 38 37 36 35 34 33 32 31 30 29 28 27 26 25 24 23 22 21 20 19 18 17 16 15…" at bounding box center [647, 289] width 675 height 221
drag, startPoint x: 405, startPoint y: 285, endPoint x: 377, endPoint y: 284, distance: 28.4
click at [377, 284] on div "+ + + + 38 37 36 35 34 33 32 31 30 29 28 27 26 25 24 23 22 21 20 19 18 17 16 15…" at bounding box center [647, 289] width 675 height 221
drag, startPoint x: 392, startPoint y: 293, endPoint x: 393, endPoint y: 345, distance: 52.2
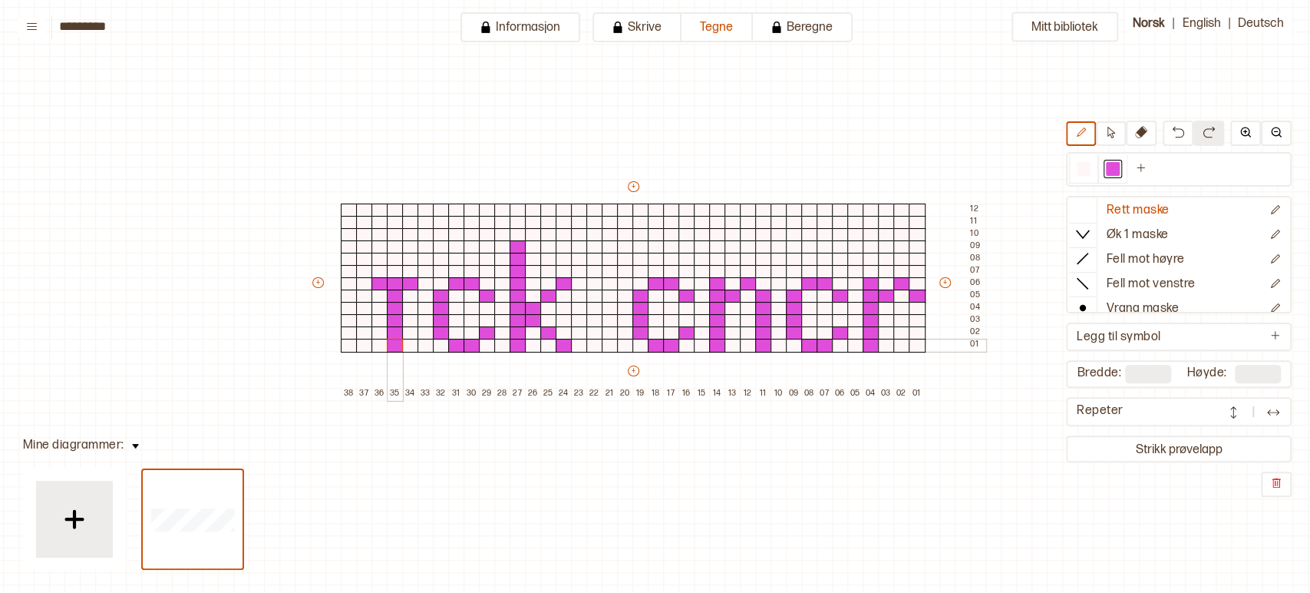
click at [393, 345] on div "+ + + + 38 37 36 35 34 33 32 31 30 29 28 27 26 25 24 23 22 21 20 19 18 17 16 15…" at bounding box center [647, 289] width 675 height 221
drag, startPoint x: 389, startPoint y: 272, endPoint x: 389, endPoint y: 253, distance: 18.4
click at [389, 253] on div "+ + + + 38 37 36 35 34 33 32 31 30 29 28 27 26 25 24 23 22 21 20 19 18 17 16 15…" at bounding box center [647, 289] width 675 height 221
click at [436, 258] on div at bounding box center [441, 260] width 17 height 14
click at [423, 246] on div at bounding box center [426, 247] width 17 height 14
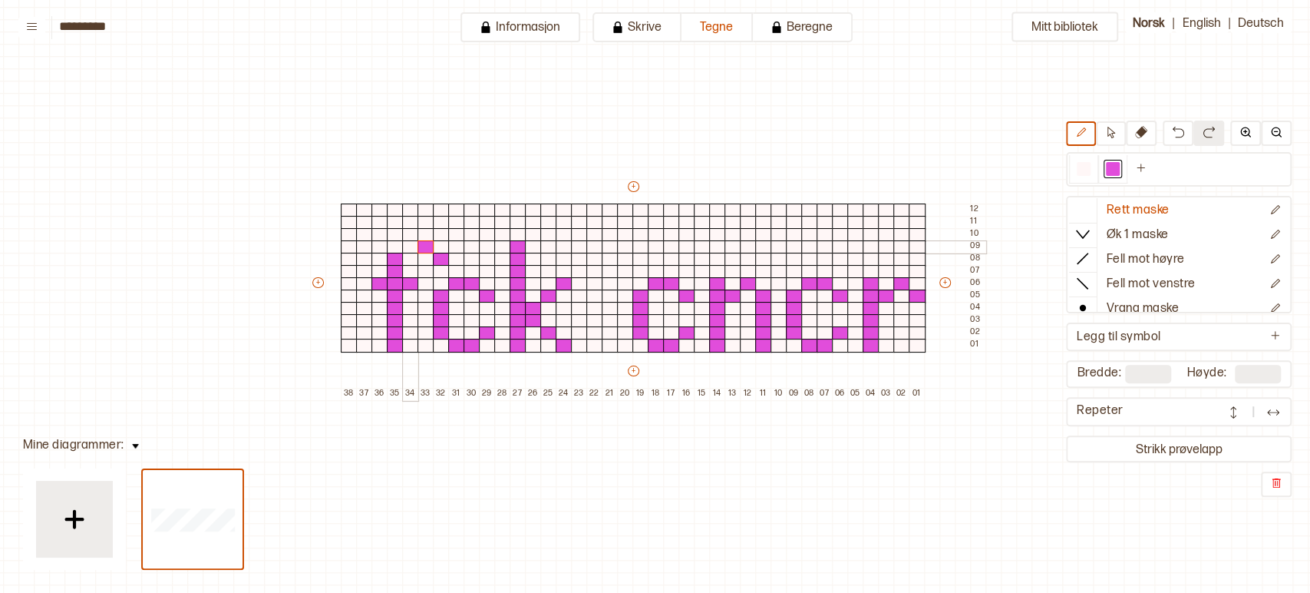
click at [411, 246] on div at bounding box center [410, 247] width 17 height 14
click at [1177, 134] on img at bounding box center [1178, 132] width 12 height 12
click at [438, 249] on div at bounding box center [441, 247] width 17 height 14
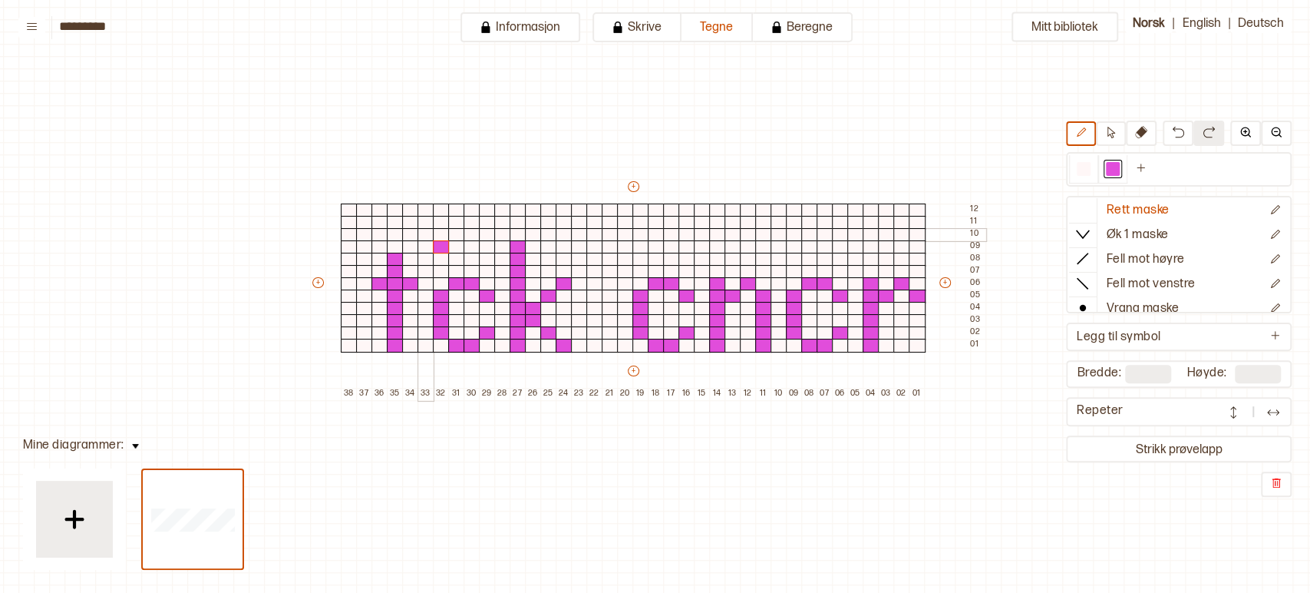
click at [424, 233] on div at bounding box center [426, 235] width 17 height 14
click at [412, 233] on div at bounding box center [410, 235] width 17 height 14
click at [393, 248] on div at bounding box center [395, 247] width 17 height 14
click at [520, 234] on div at bounding box center [518, 235] width 17 height 14
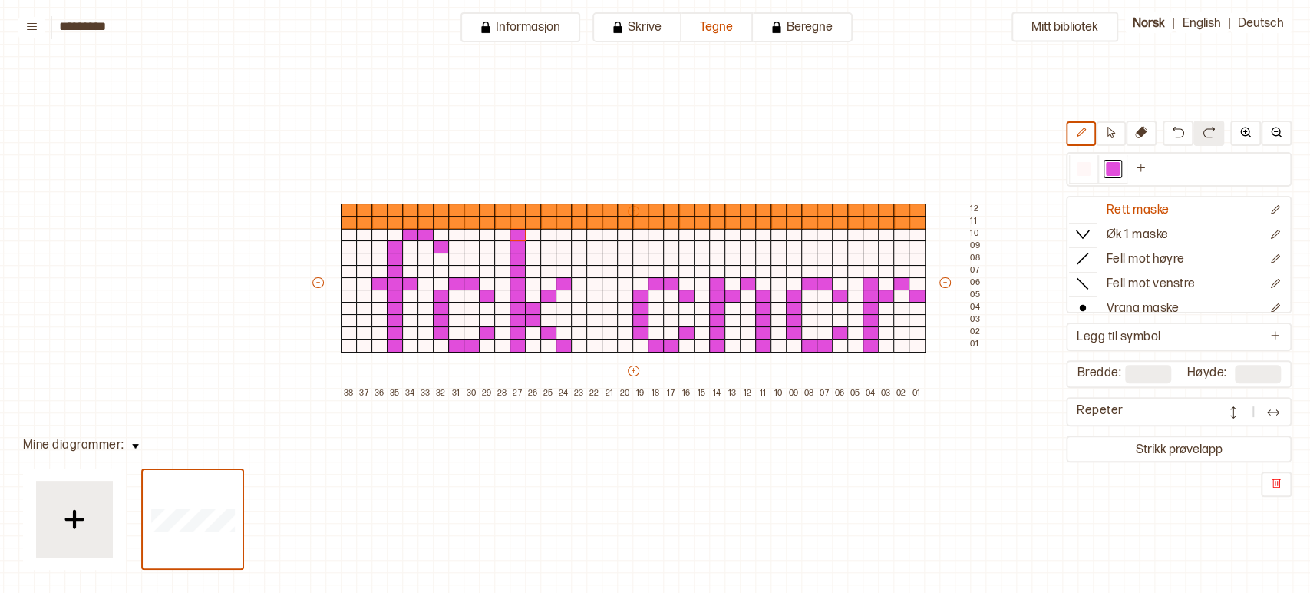
type input "**"
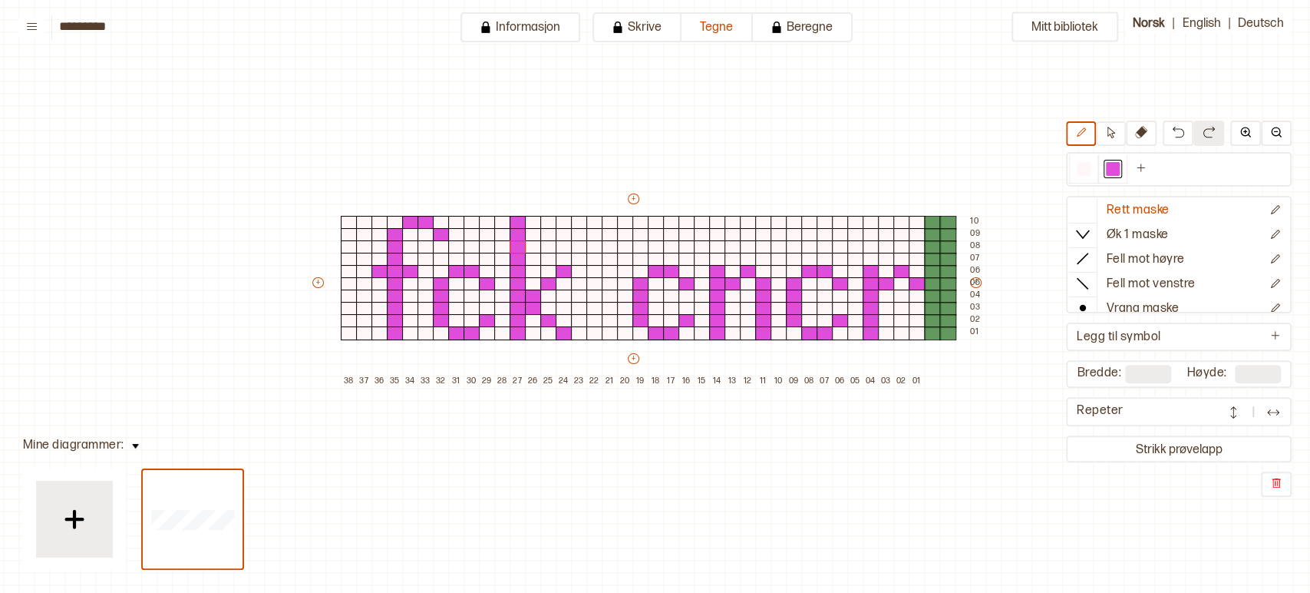
type input "**"
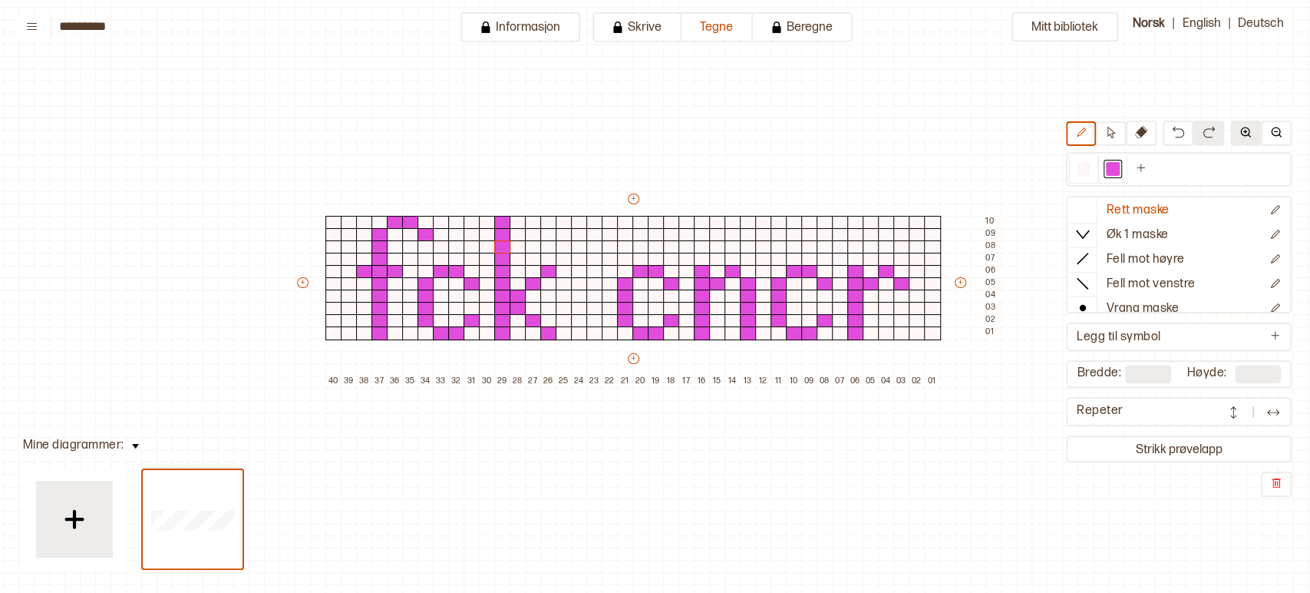
click at [1243, 134] on img at bounding box center [1245, 132] width 12 height 12
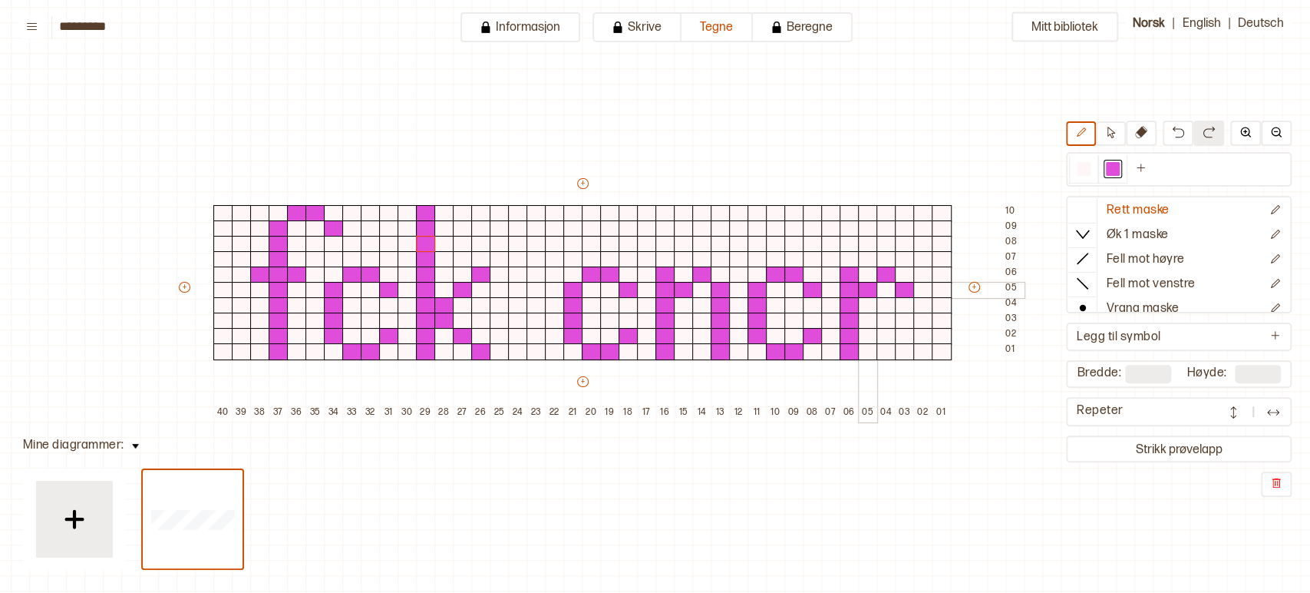
scroll to position [54, 64]
click at [1248, 132] on img at bounding box center [1245, 132] width 12 height 12
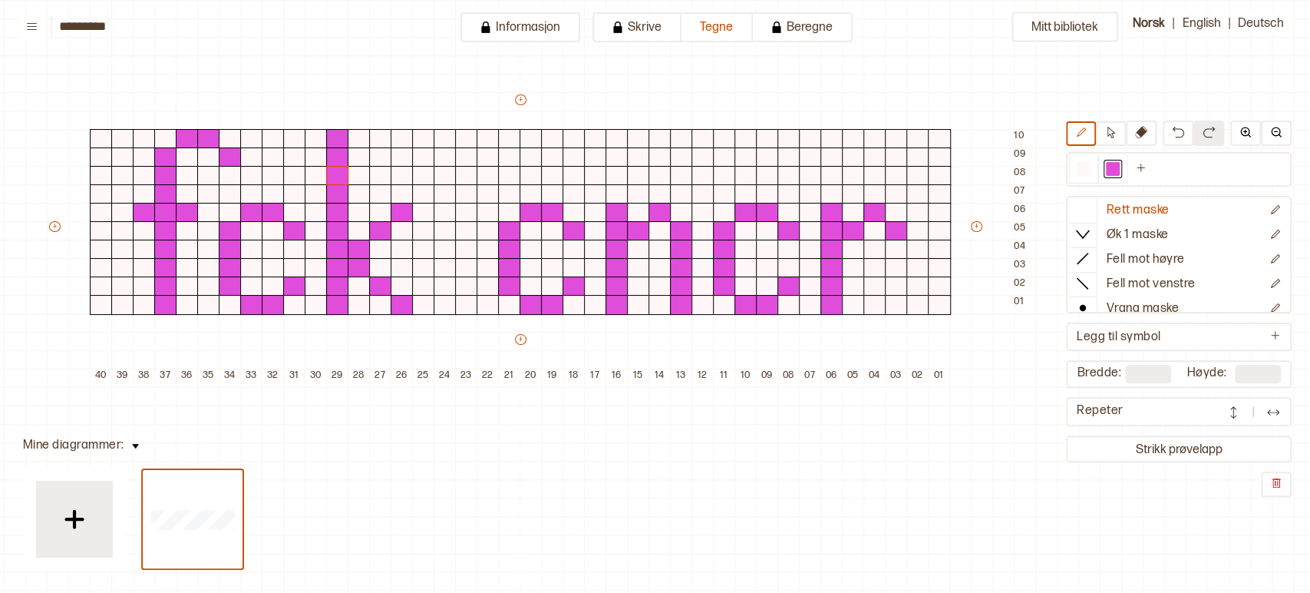
scroll to position [133, 125]
